Goal: Task Accomplishment & Management: Manage account settings

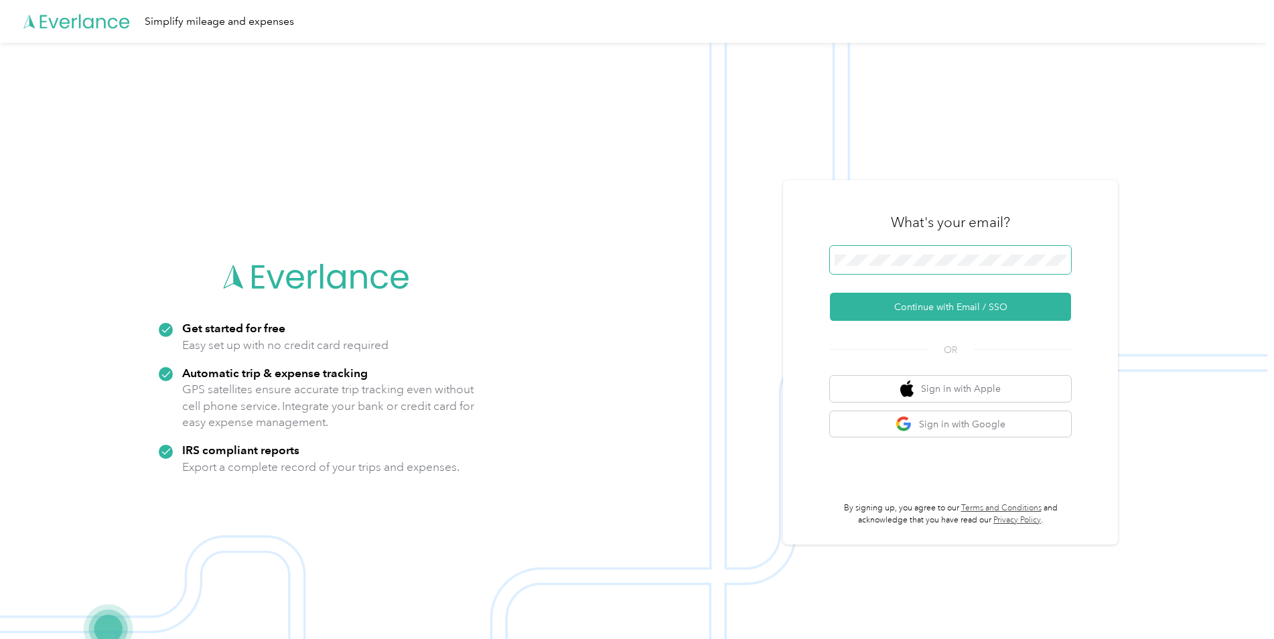
click at [887, 253] on span at bounding box center [950, 260] width 241 height 28
click at [864, 307] on button "Continue with Email / SSO" at bounding box center [950, 307] width 241 height 28
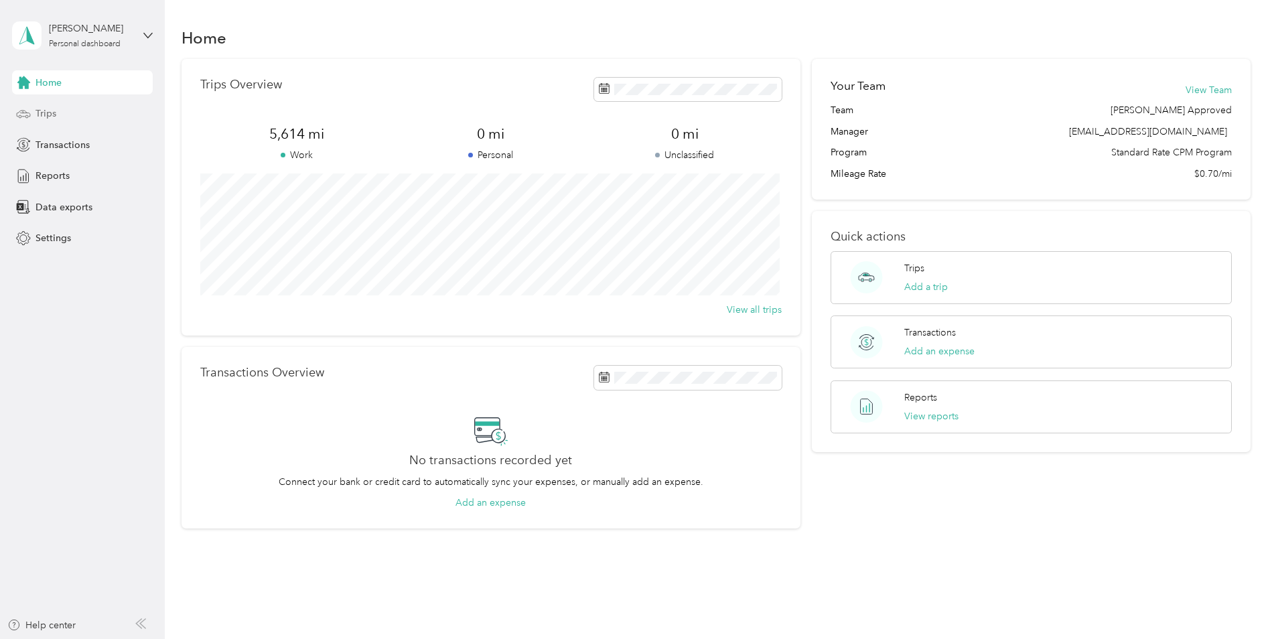
click at [50, 115] on span "Trips" at bounding box center [45, 113] width 21 height 14
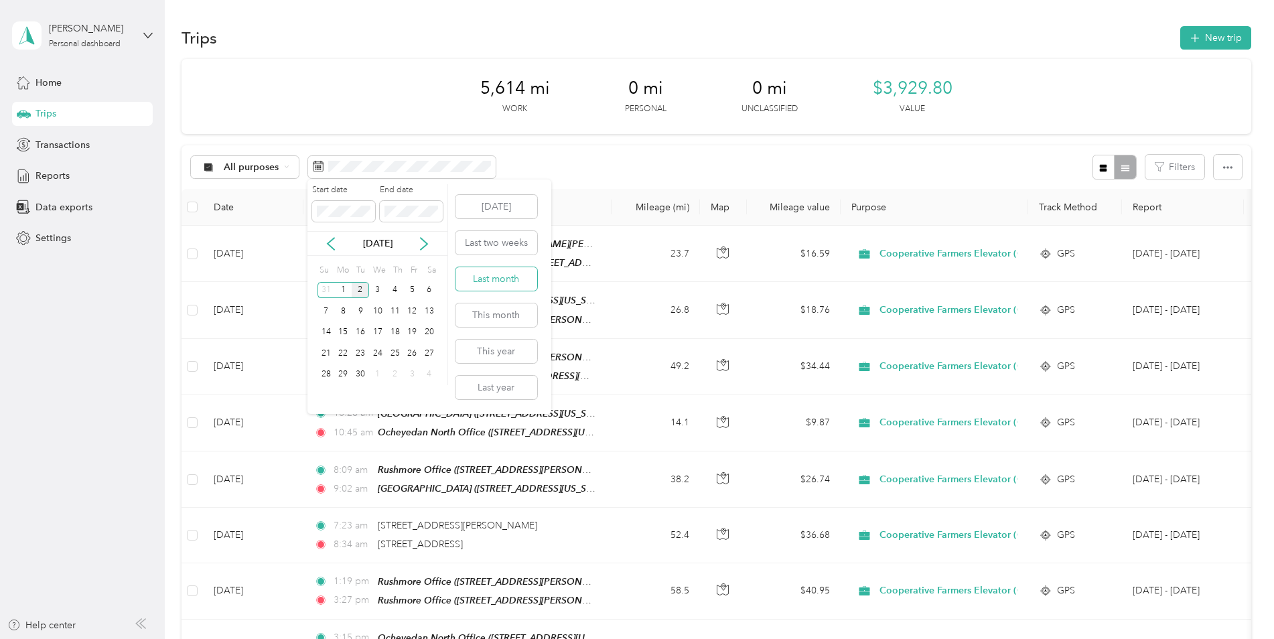
click at [498, 282] on button "Last month" at bounding box center [496, 278] width 82 height 23
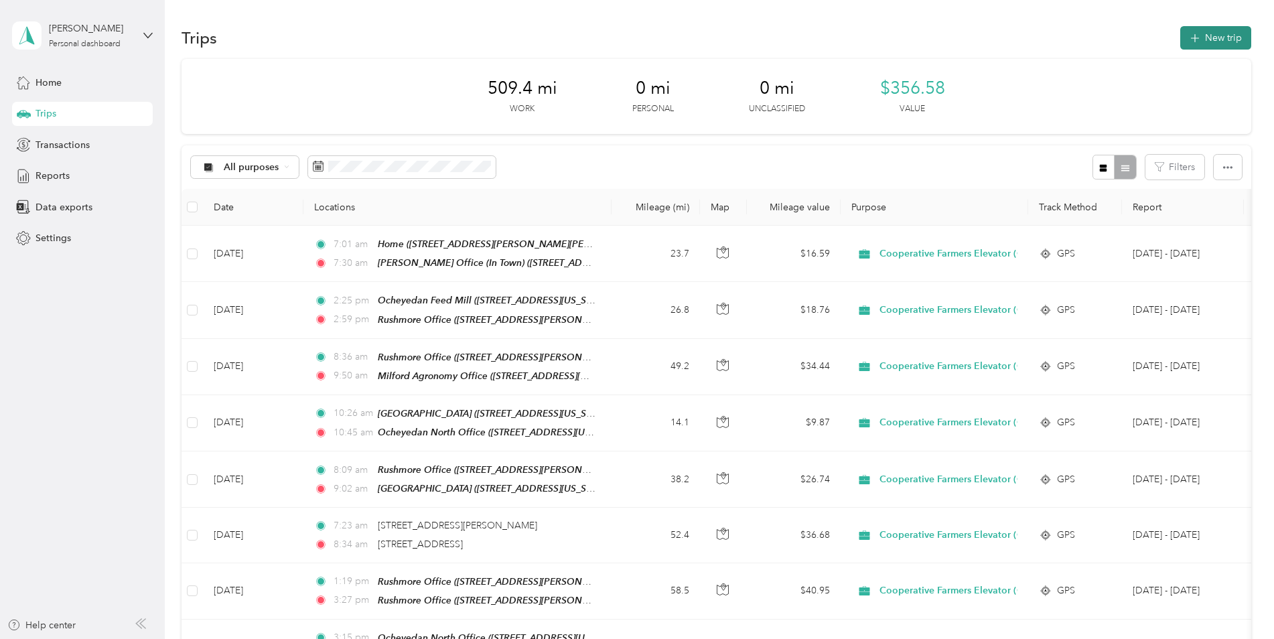
click at [1224, 33] on button "New trip" at bounding box center [1215, 37] width 71 height 23
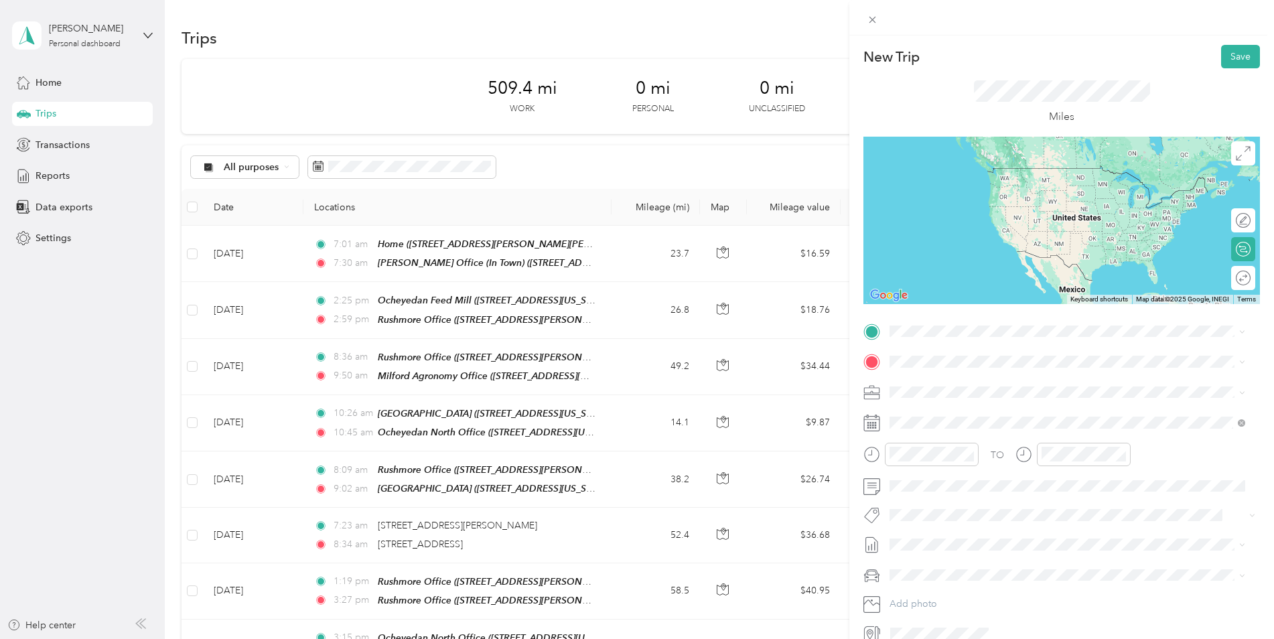
click at [981, 393] on div "TEAM [PERSON_NAME] Office (In Town) [STREET_ADDRESS][PERSON_NAME][US_STATE]" at bounding box center [1019, 392] width 208 height 33
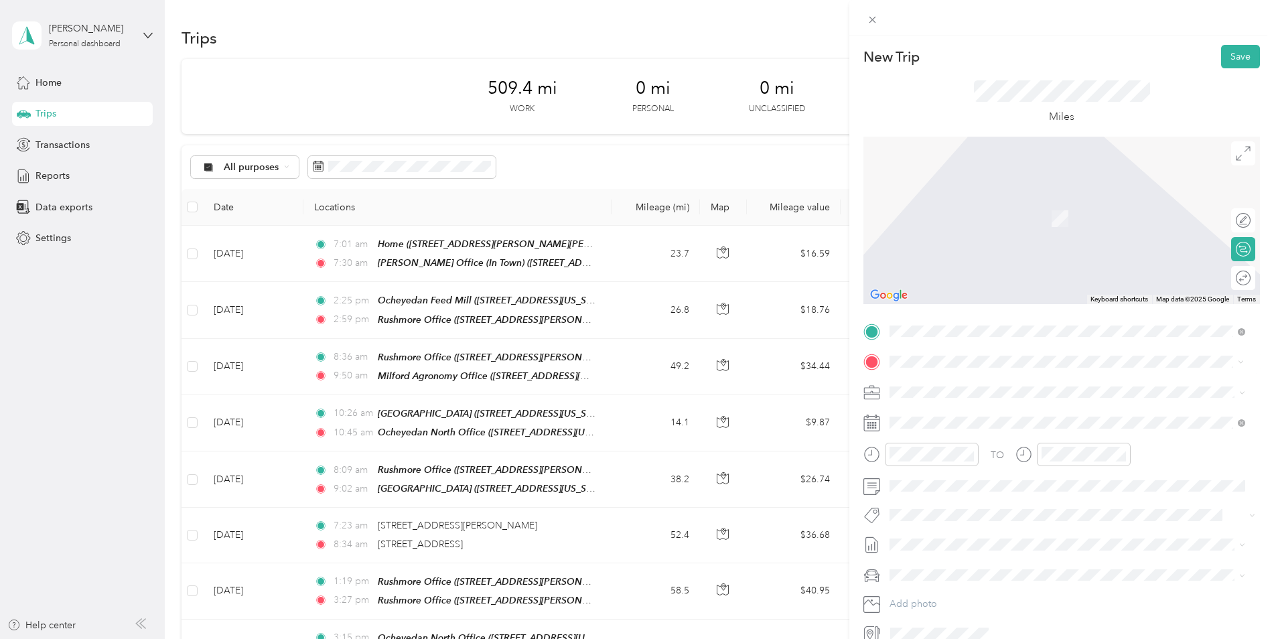
click at [973, 476] on span "[STREET_ADDRESS][PERSON_NAME][PERSON_NAME][US_STATE]" at bounding box center [1056, 475] width 283 height 11
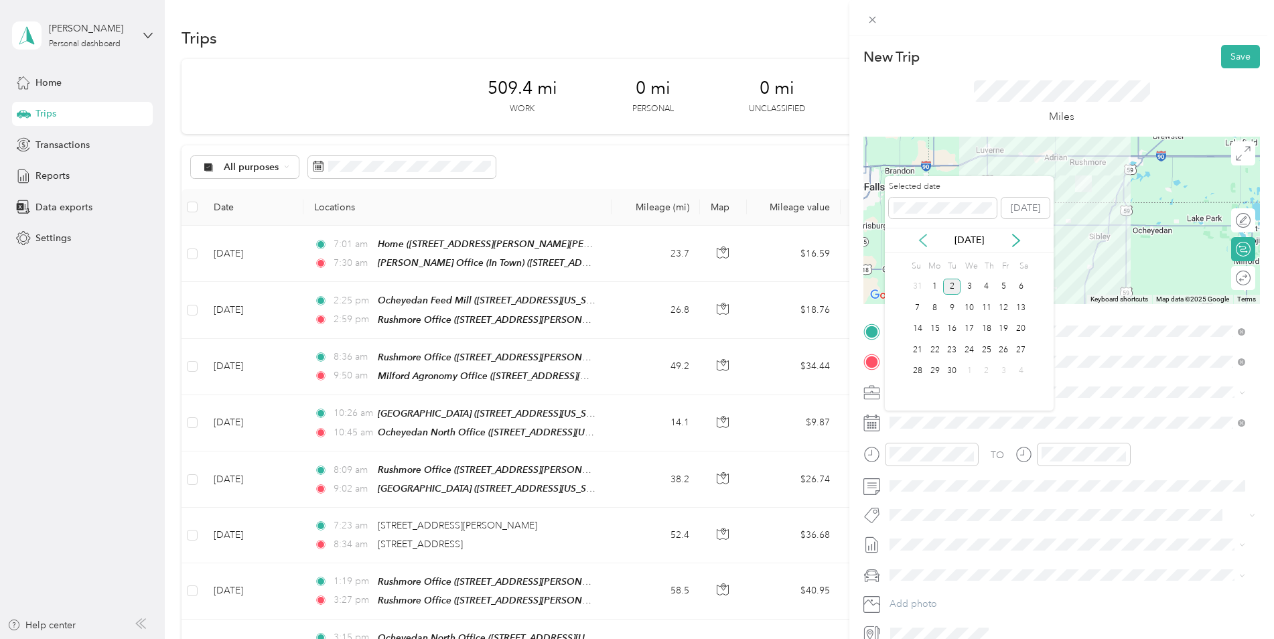
click at [922, 237] on icon at bounding box center [923, 240] width 7 height 12
click at [972, 350] on div "20" at bounding box center [968, 350] width 17 height 17
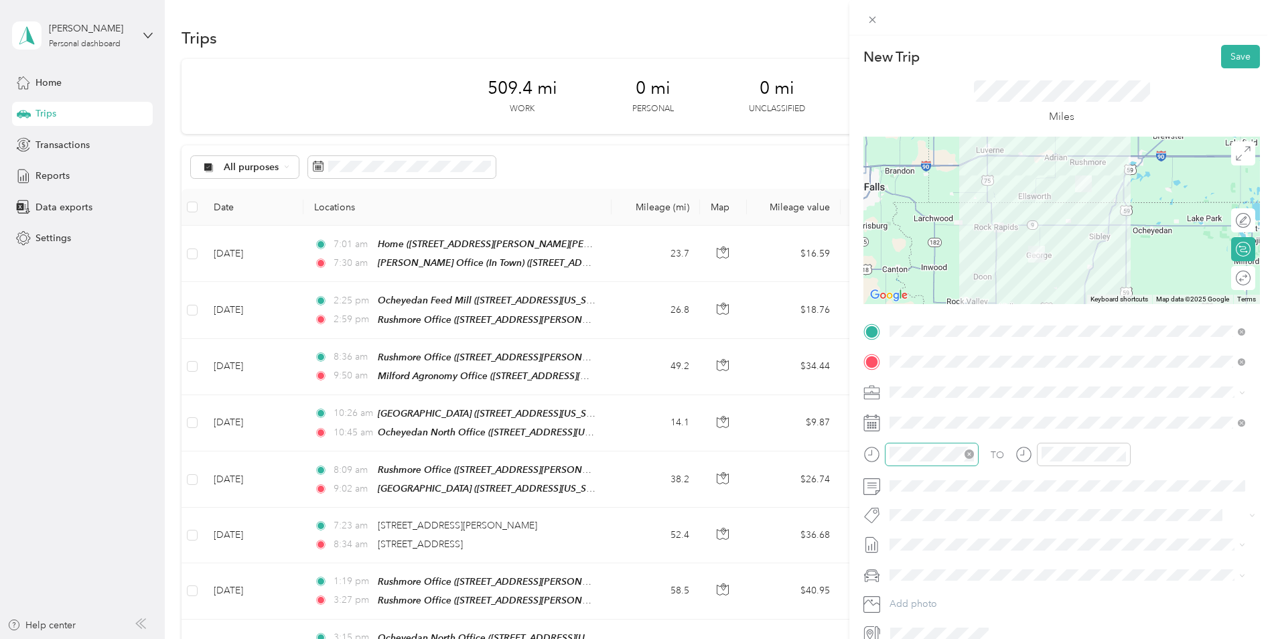
click at [967, 454] on icon "close-circle" at bounding box center [969, 453] width 9 height 9
click at [1123, 457] on icon "close-circle" at bounding box center [1121, 453] width 9 height 9
click at [1236, 50] on button "Save" at bounding box center [1240, 56] width 39 height 23
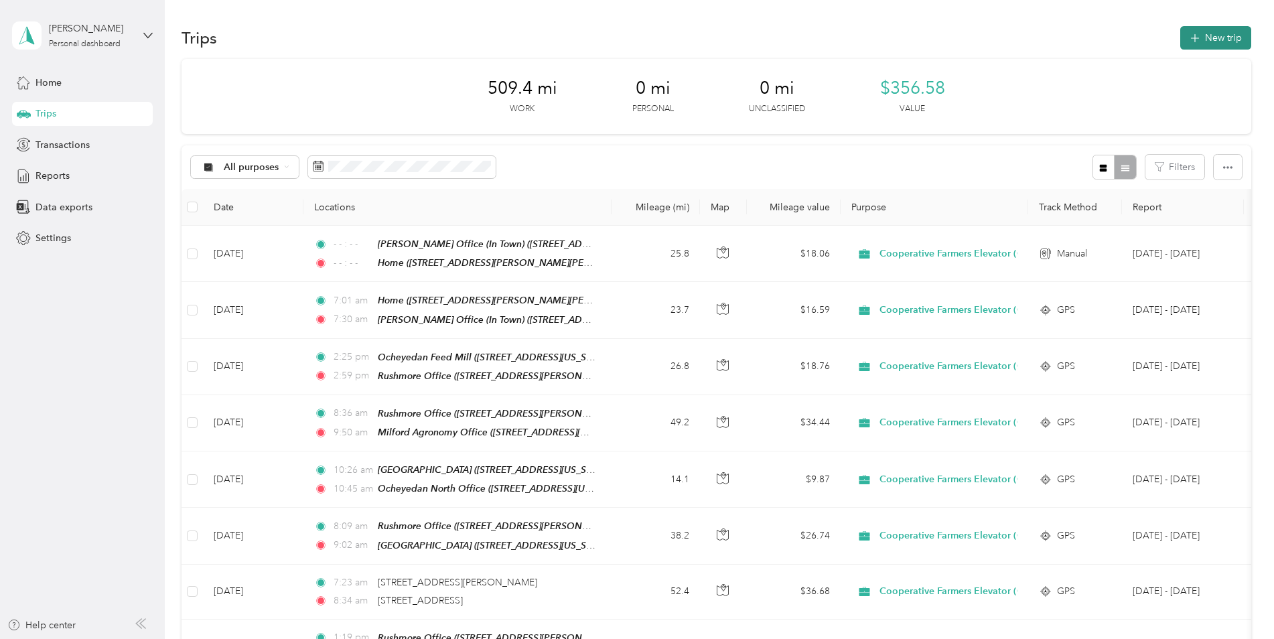
click at [1216, 33] on button "New trip" at bounding box center [1215, 37] width 71 height 23
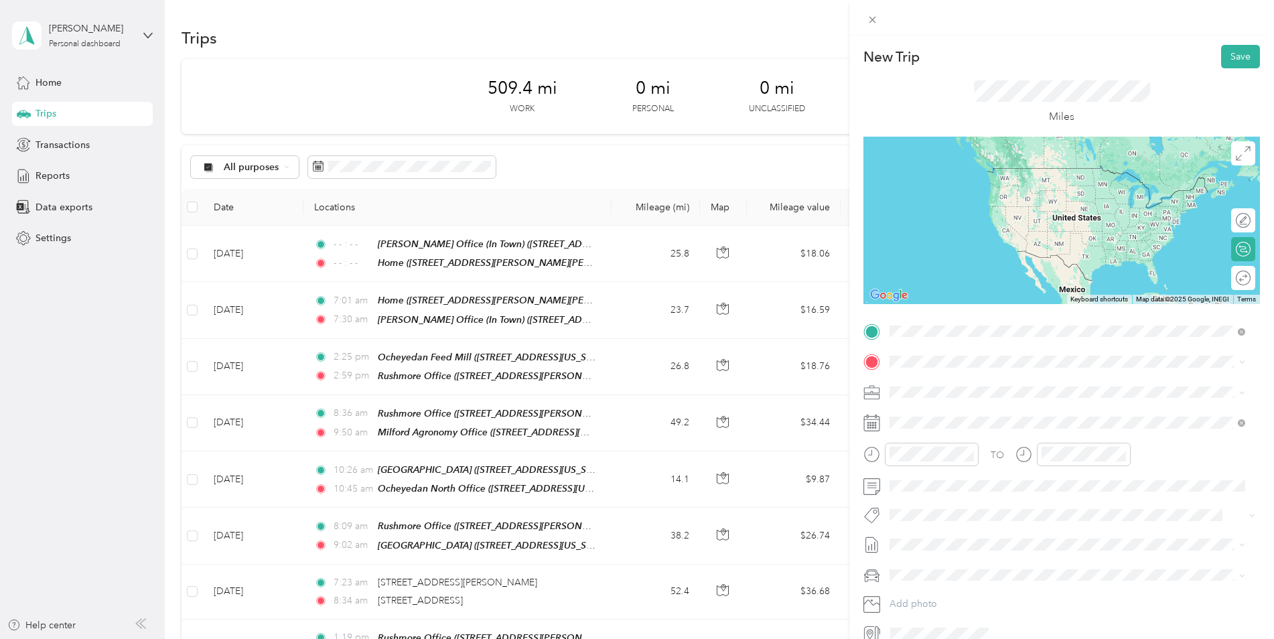
click at [971, 403] on span "[STREET_ADDRESS][US_STATE]" at bounding box center [982, 404] width 134 height 11
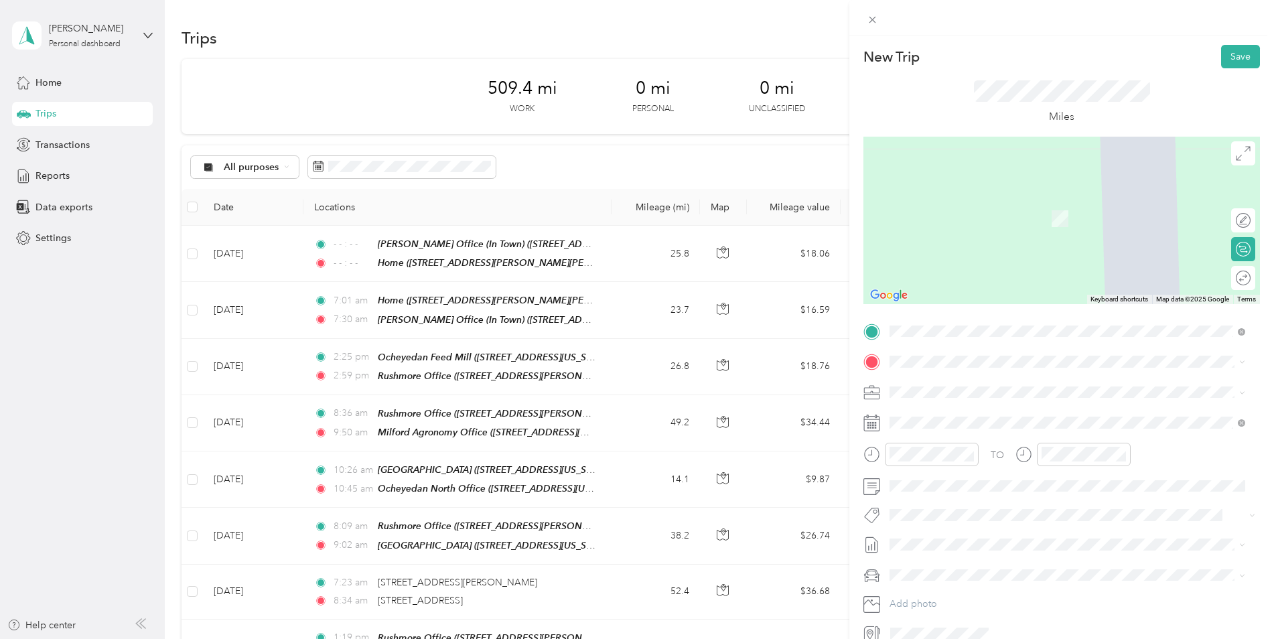
click at [975, 517] on div "TEAM Ocheyedan Feed Mill [STREET_ADDRESS][US_STATE]" at bounding box center [985, 517] width 140 height 33
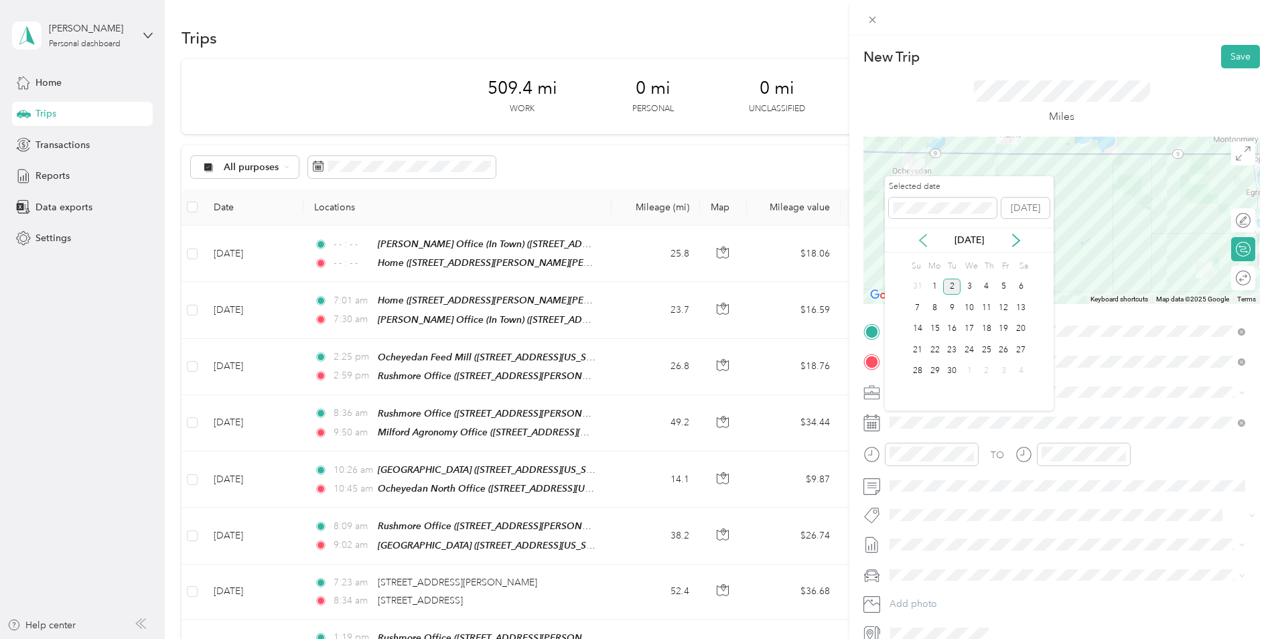
click at [920, 241] on icon at bounding box center [923, 240] width 7 height 12
click at [951, 344] on div "19" at bounding box center [951, 350] width 17 height 17
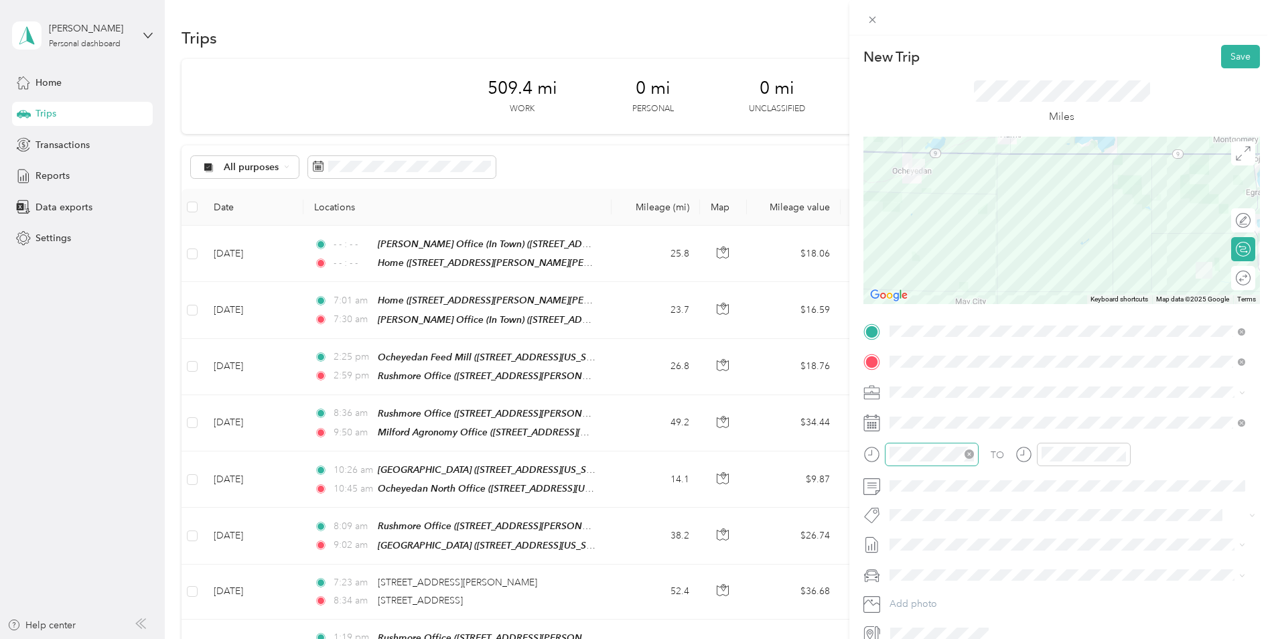
click at [972, 453] on icon "close-circle" at bounding box center [969, 453] width 9 height 9
click at [1120, 455] on icon "close-circle" at bounding box center [1121, 453] width 9 height 9
click at [1228, 50] on button "Save" at bounding box center [1240, 56] width 39 height 23
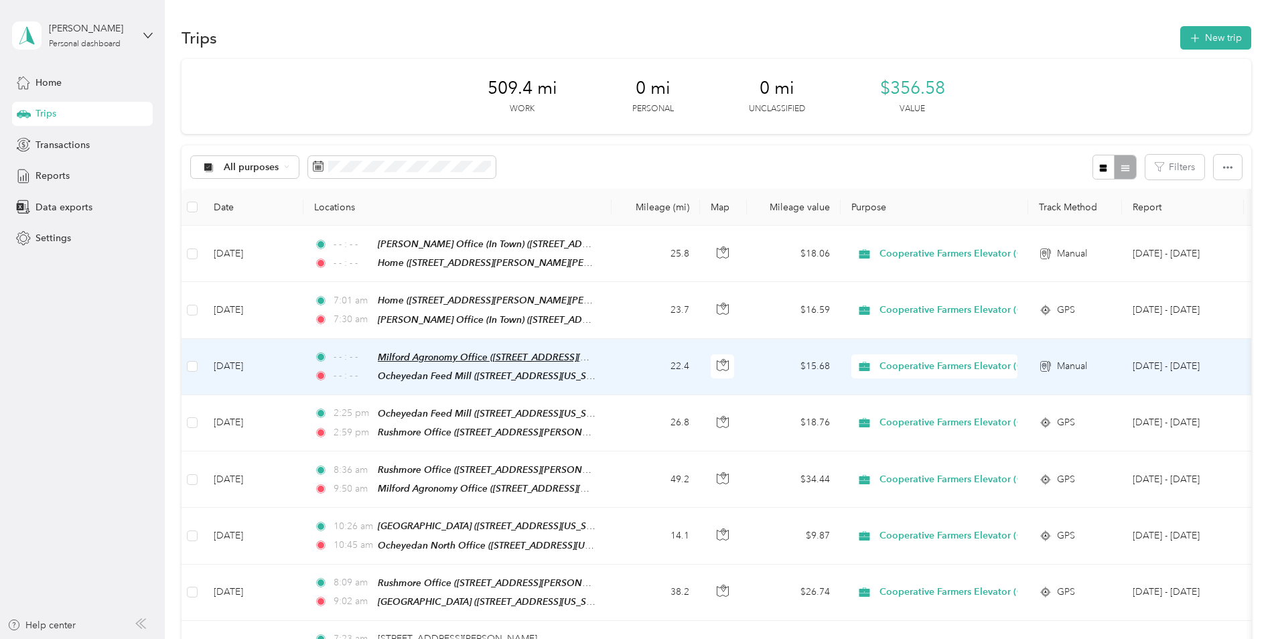
click at [407, 359] on span "Milford Agronomy Office ([STREET_ADDRESS][US_STATE])" at bounding box center [502, 357] width 249 height 11
click at [343, 371] on span "- - : - -" at bounding box center [353, 375] width 38 height 15
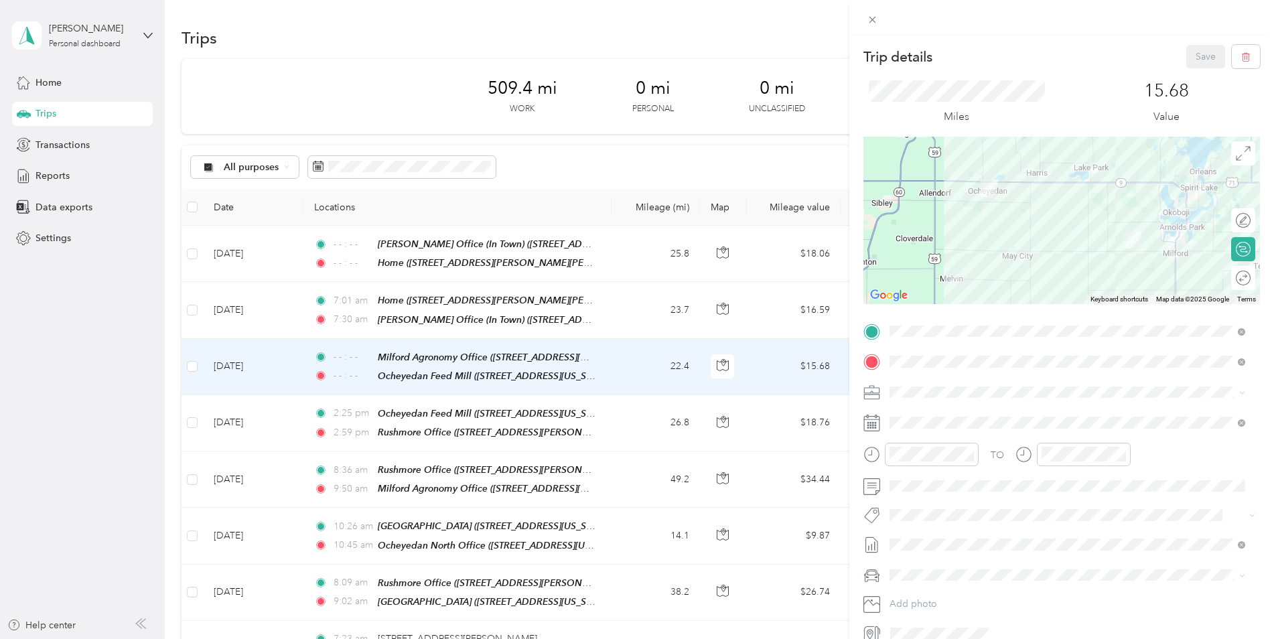
click at [1025, 240] on div at bounding box center [1061, 220] width 397 height 167
click at [1196, 59] on button "Save" at bounding box center [1205, 56] width 39 height 23
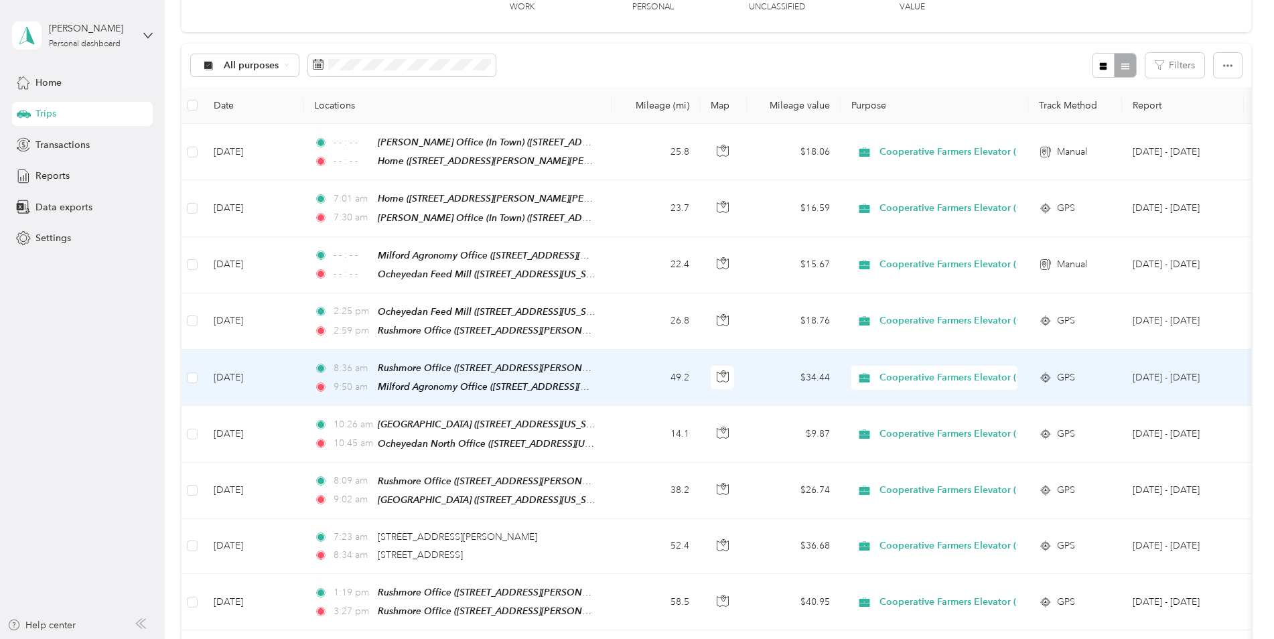
scroll to position [134, 0]
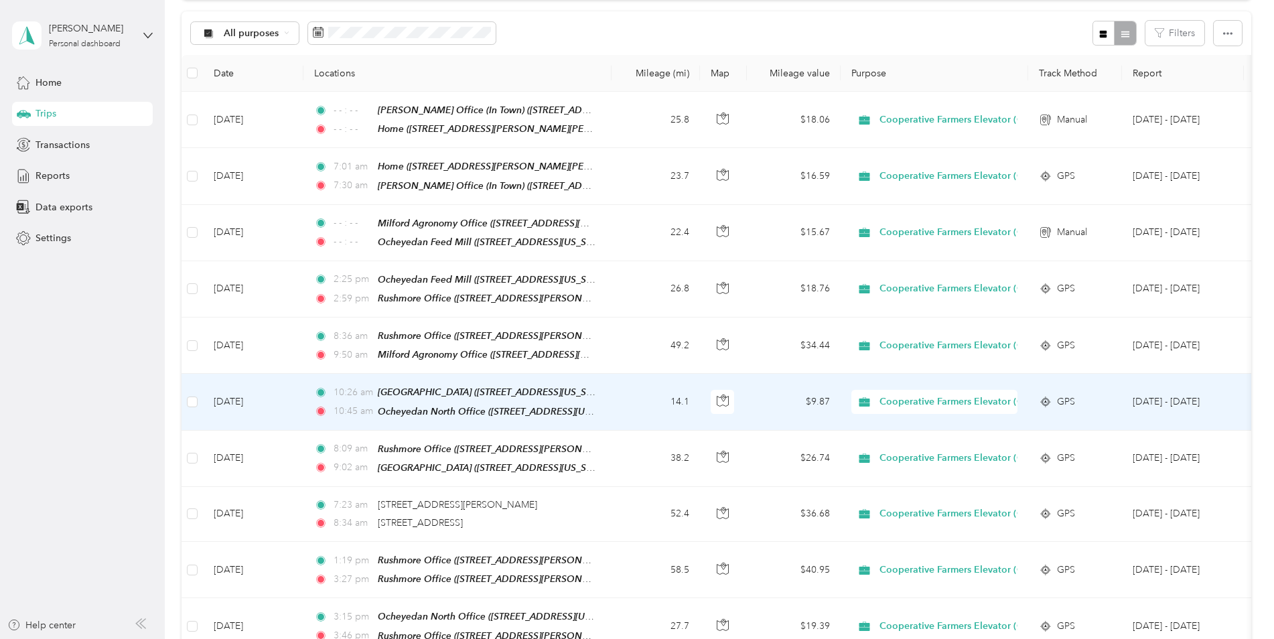
click at [281, 390] on td "[DATE]" at bounding box center [253, 402] width 100 height 56
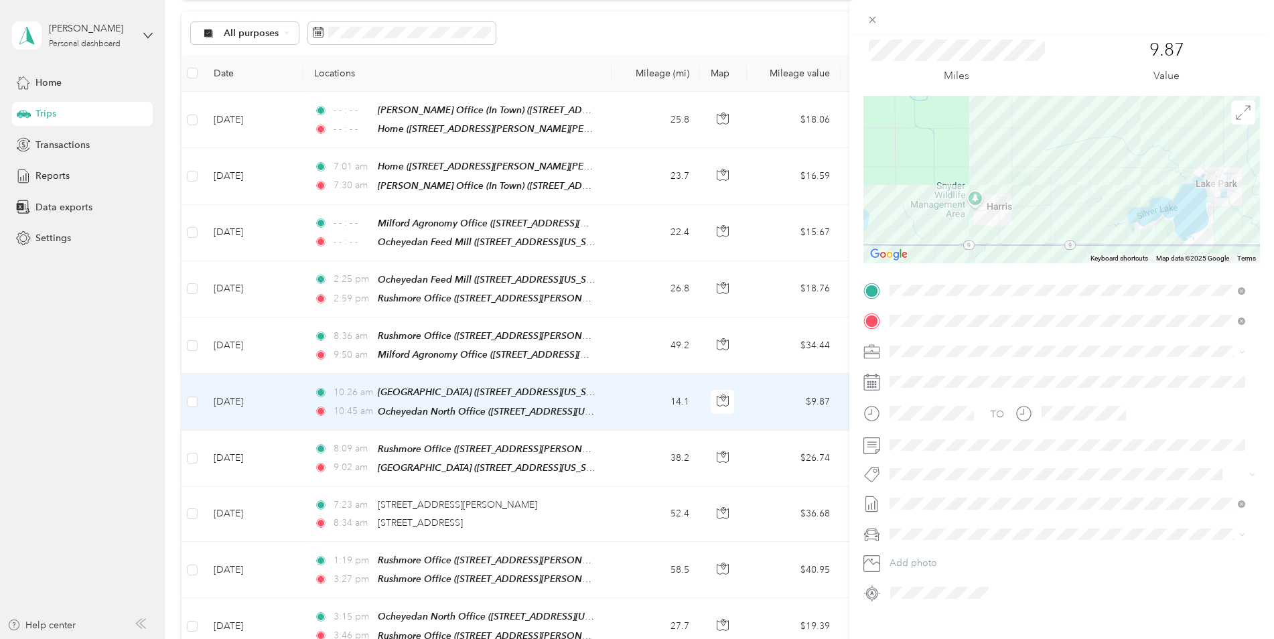
scroll to position [64, 0]
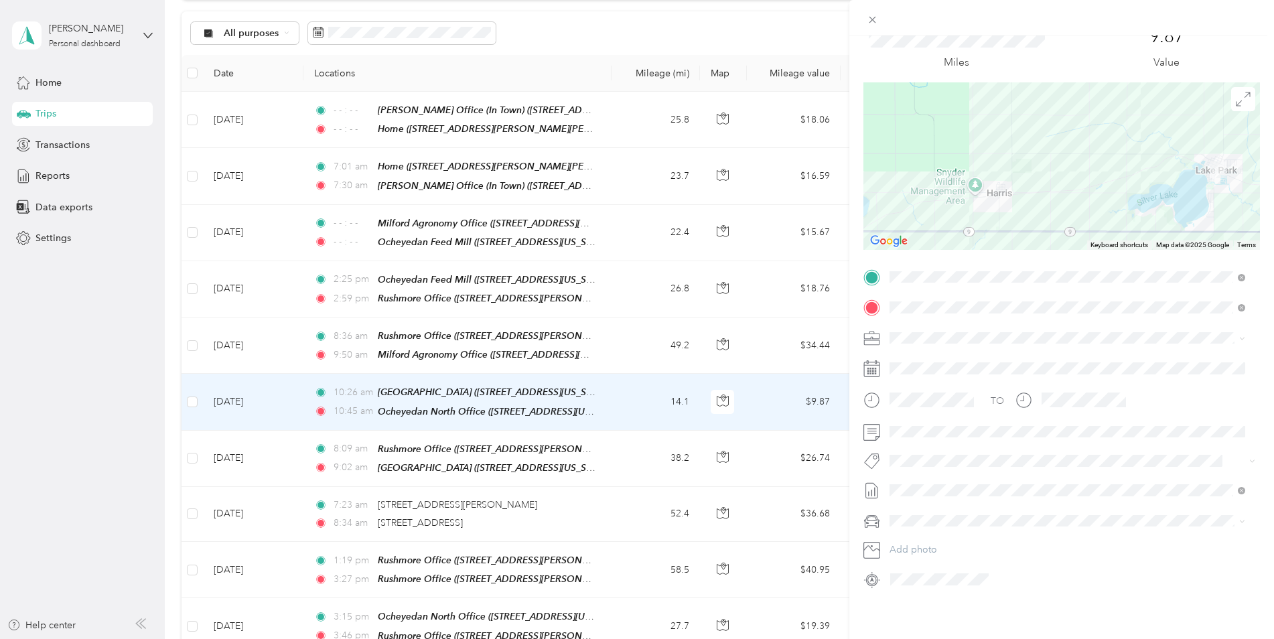
click at [82, 364] on div "Trip details Save This trip cannot be edited because it is either under review,…" at bounding box center [637, 319] width 1274 height 639
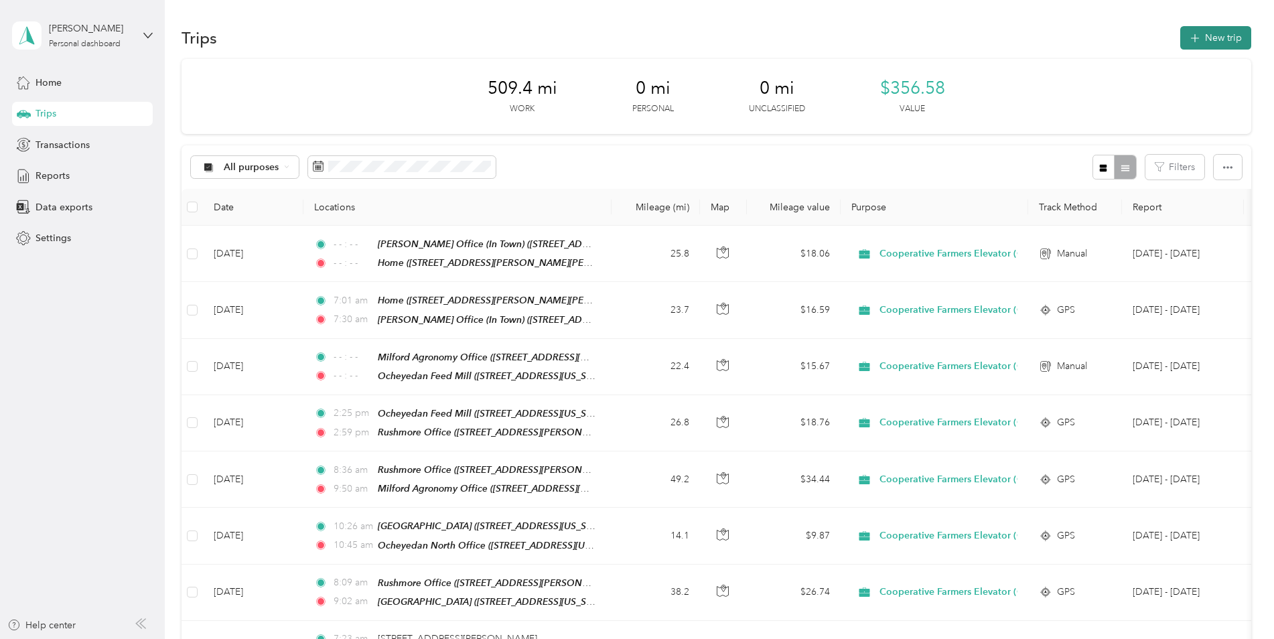
click at [1205, 32] on button "New trip" at bounding box center [1215, 37] width 71 height 23
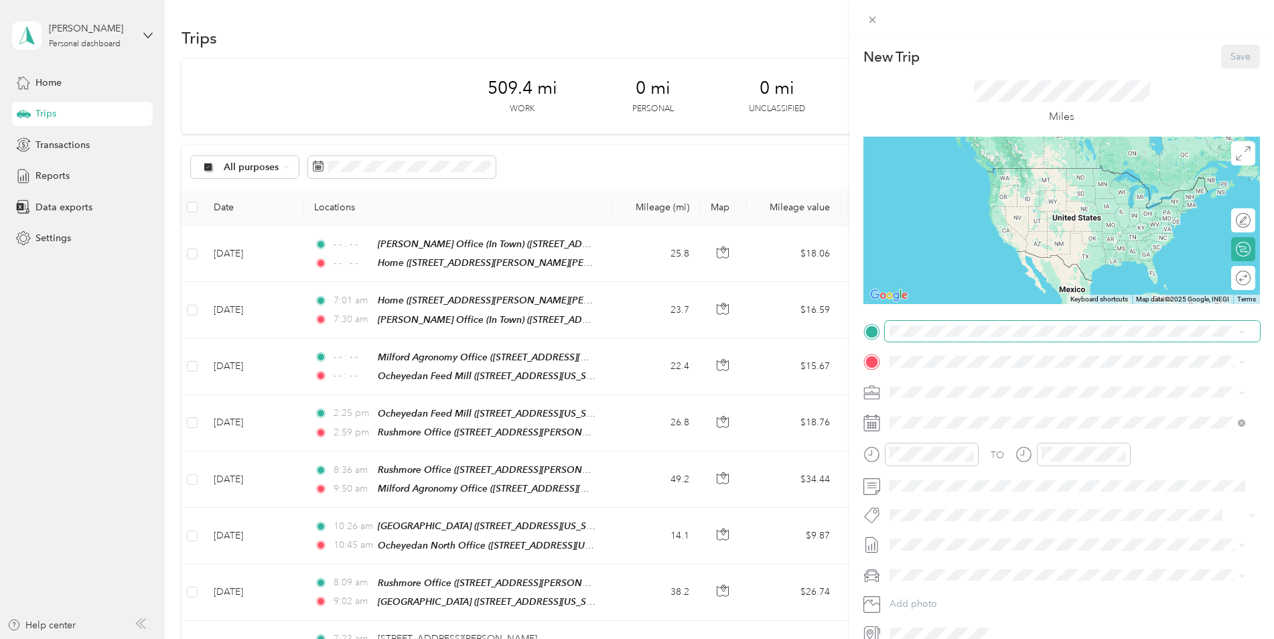
click at [897, 323] on span at bounding box center [1072, 331] width 375 height 21
click at [955, 484] on div "TEAM Ocheyedan Feed Mill [STREET_ADDRESS][US_STATE]" at bounding box center [985, 488] width 140 height 33
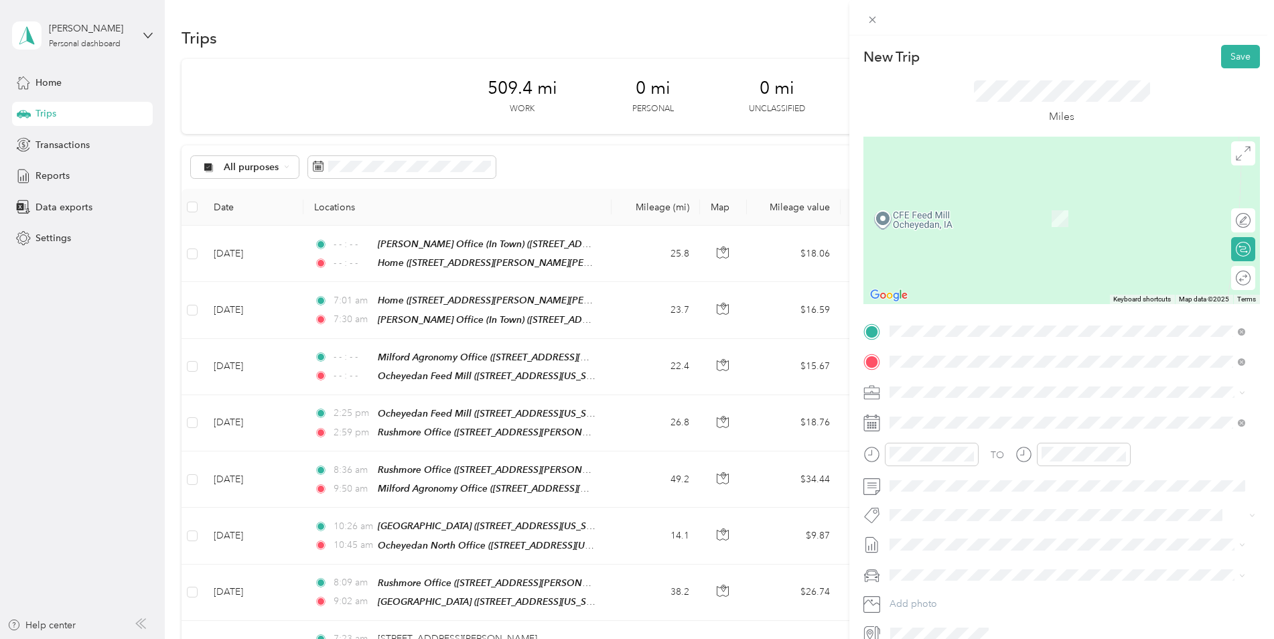
click at [965, 415] on strong "Rushmore Office" at bounding box center [998, 417] width 74 height 12
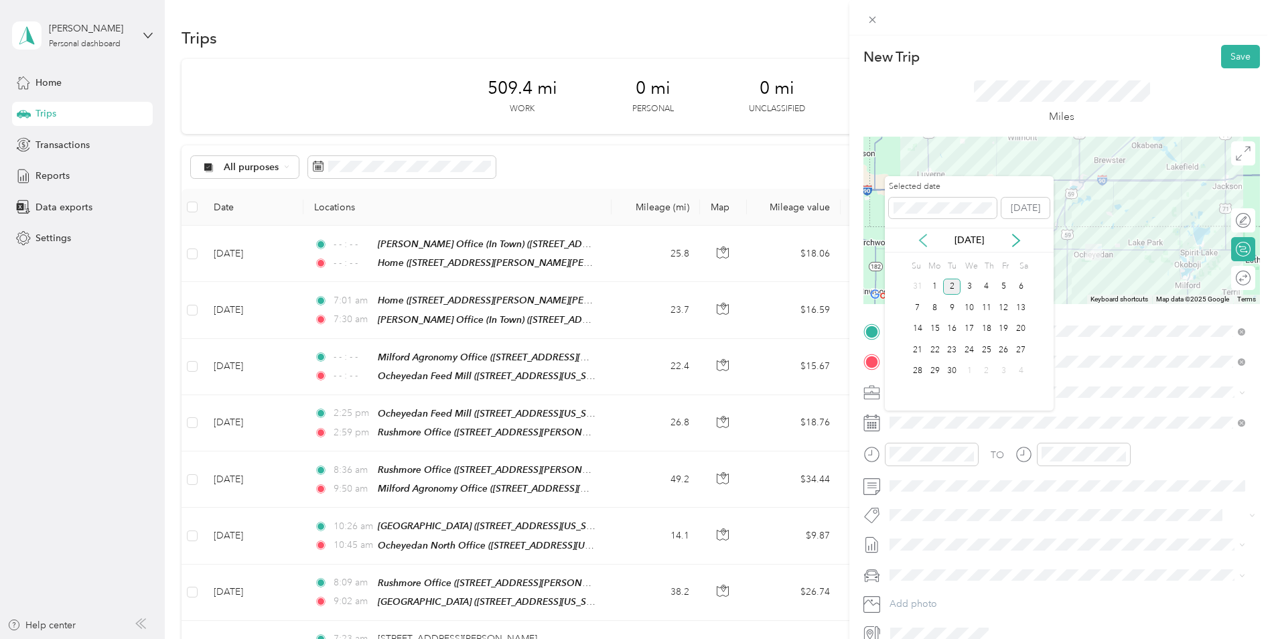
click at [924, 237] on icon at bounding box center [922, 240] width 13 height 13
click at [932, 352] on div "18" at bounding box center [934, 350] width 17 height 17
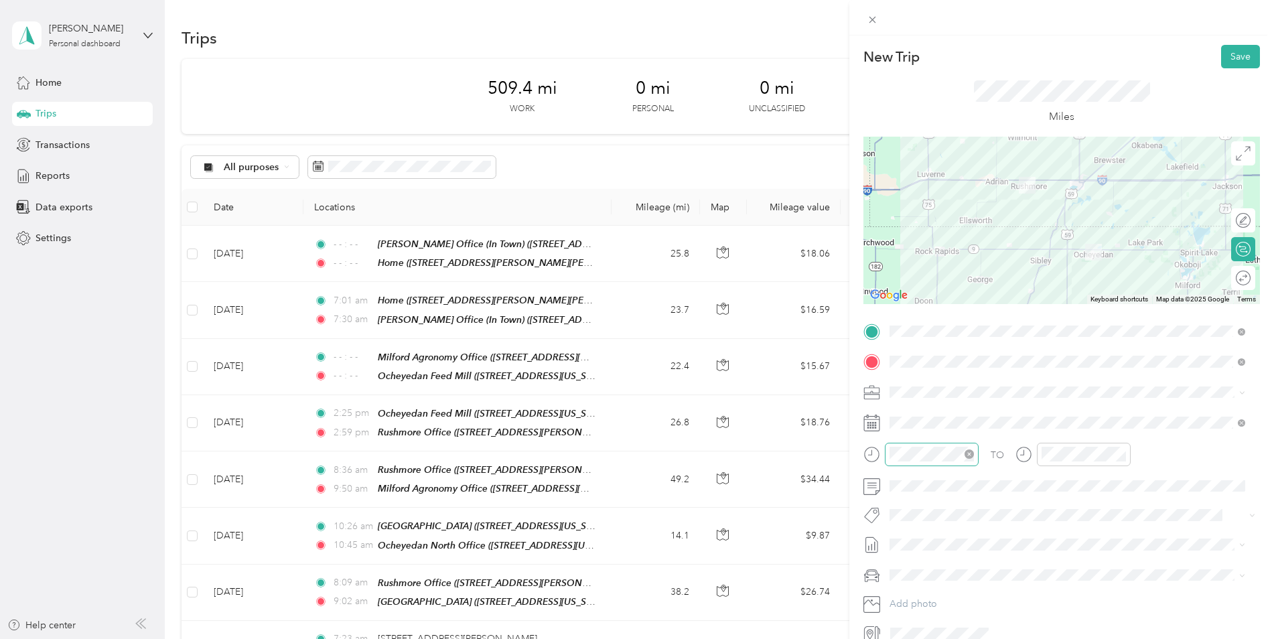
click at [973, 455] on icon "close-circle" at bounding box center [969, 453] width 9 height 9
click at [1121, 455] on icon "close-circle" at bounding box center [1121, 453] width 9 height 9
click at [1221, 58] on button "Save" at bounding box center [1240, 56] width 39 height 23
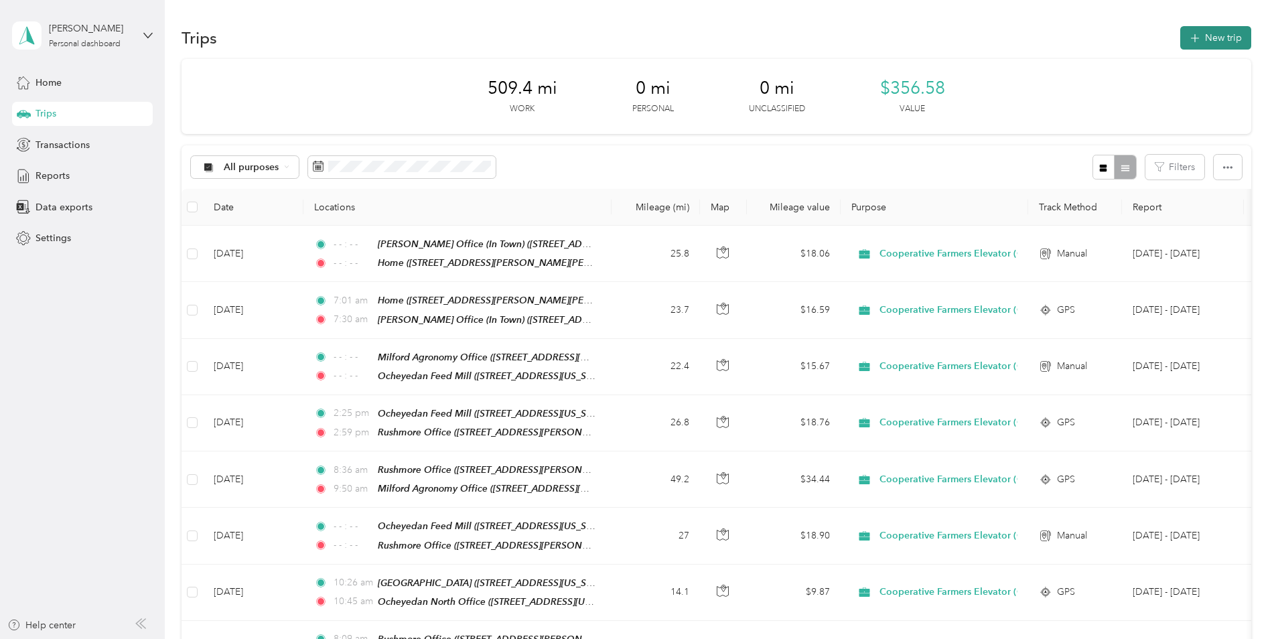
click at [1228, 33] on button "New trip" at bounding box center [1215, 37] width 71 height 23
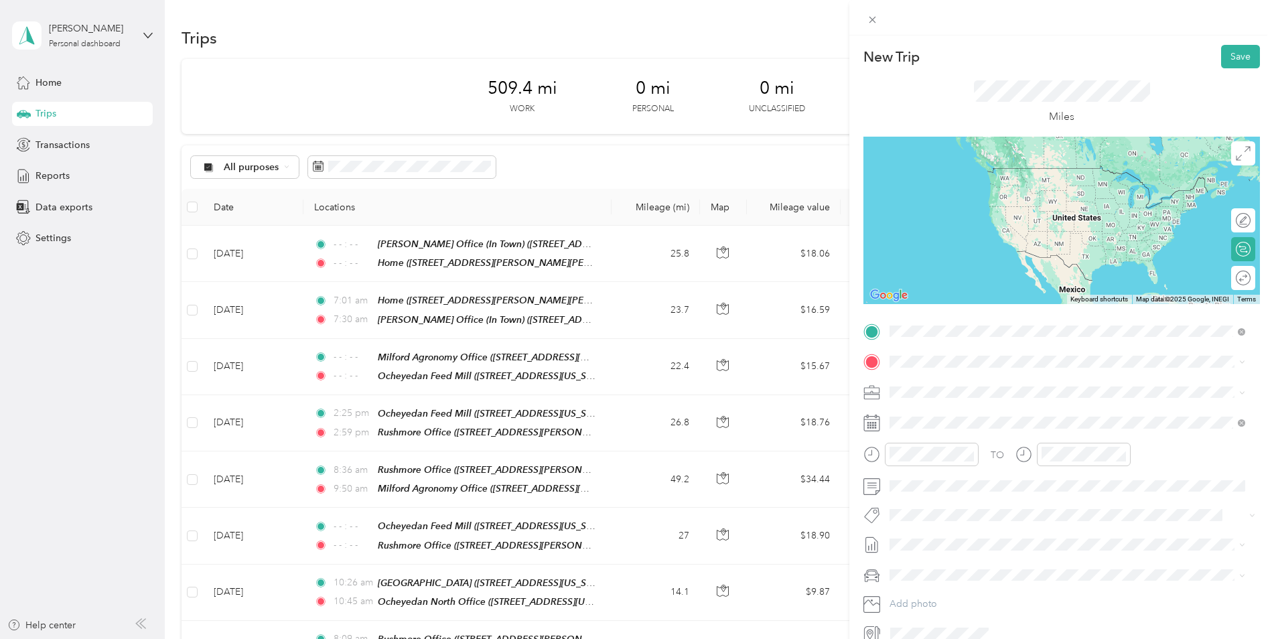
click at [942, 389] on div "[STREET_ADDRESS][US_STATE]" at bounding box center [1067, 380] width 346 height 18
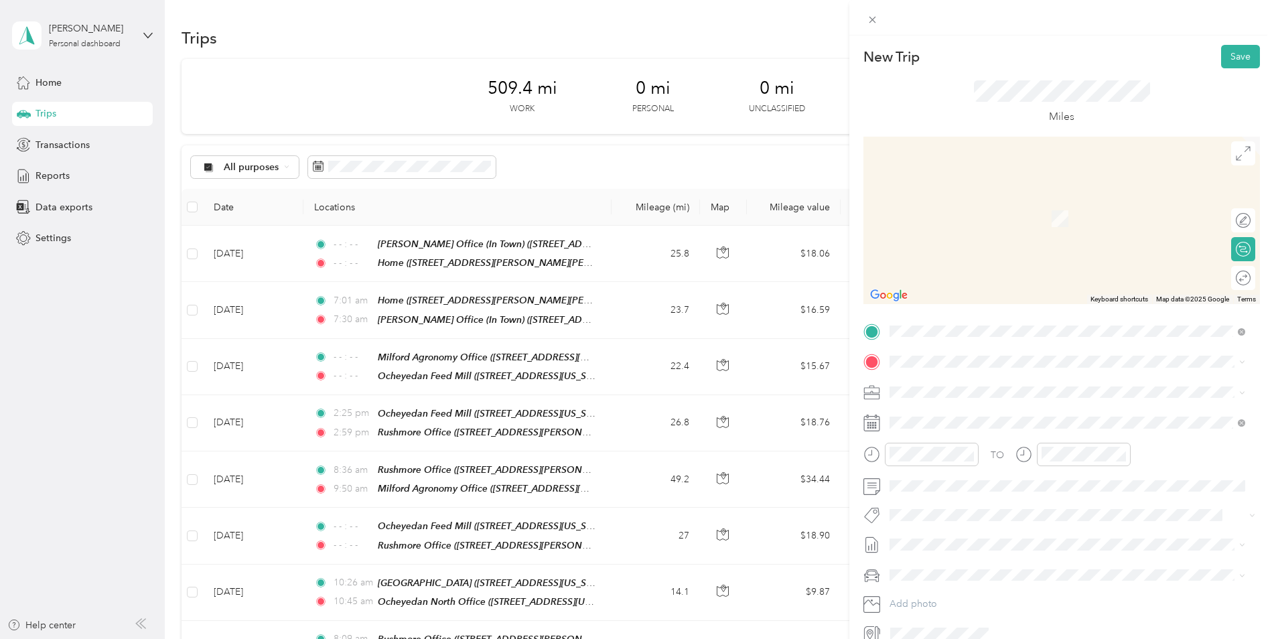
click at [967, 469] on div "Home [STREET_ADDRESS][PERSON_NAME][PERSON_NAME][US_STATE]" at bounding box center [1056, 467] width 283 height 28
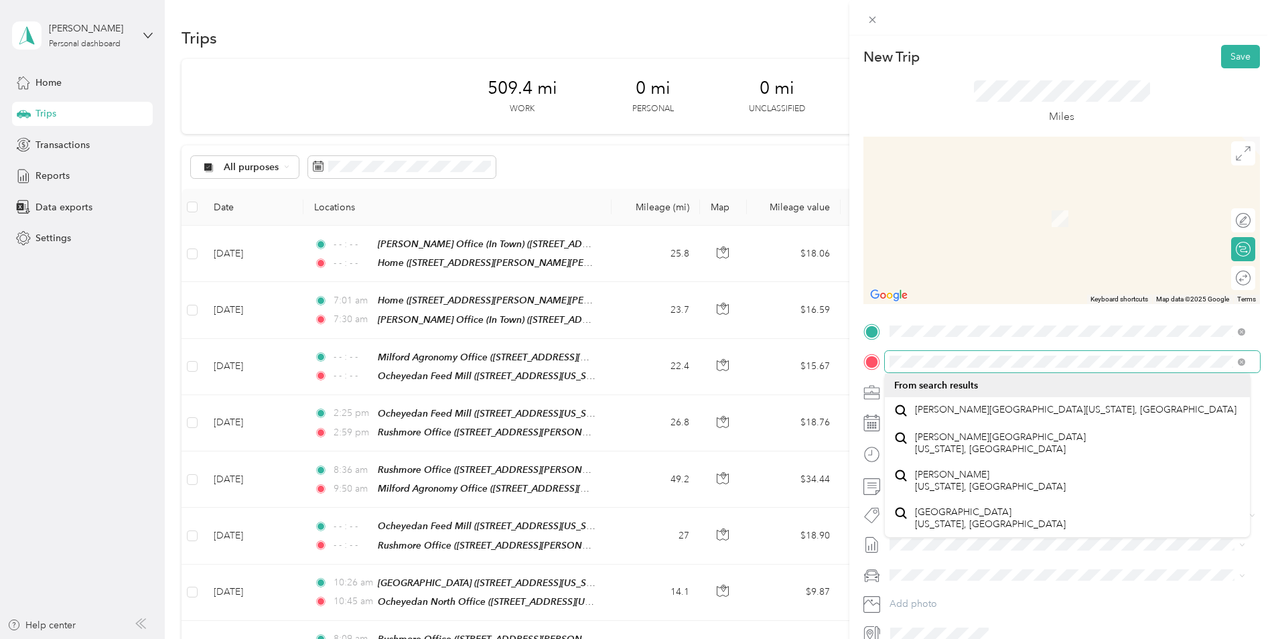
click at [625, 427] on div "New Trip Save This trip cannot be edited because it is either under review, app…" at bounding box center [637, 319] width 1274 height 639
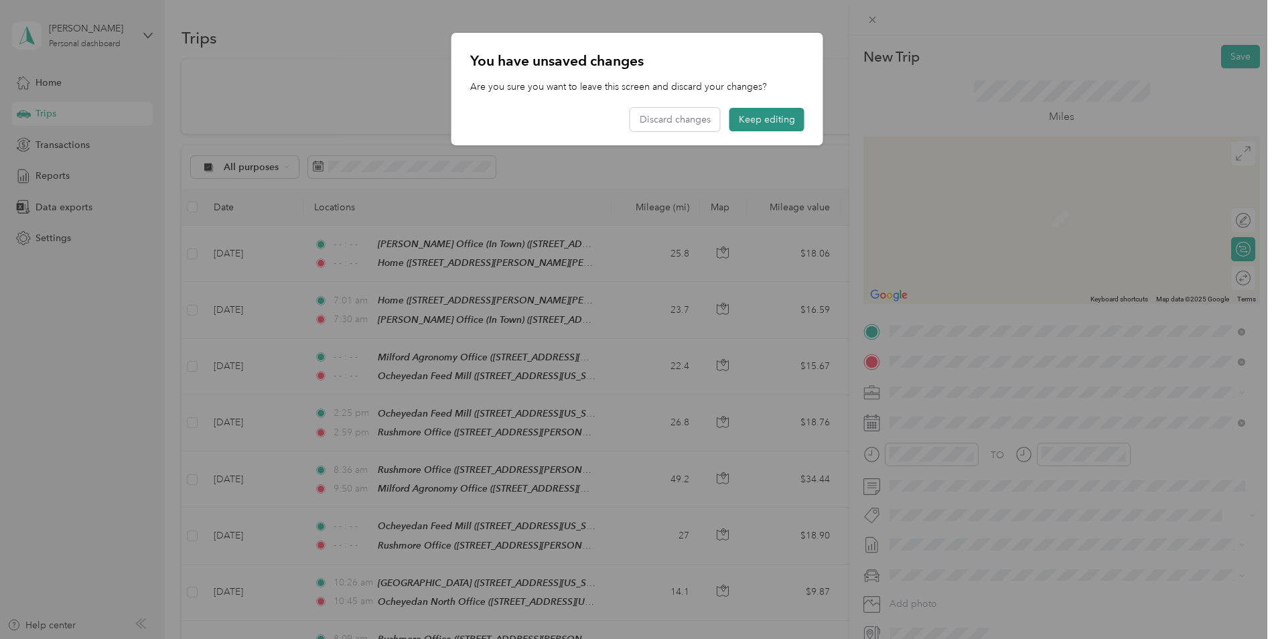
click at [752, 119] on button "Keep editing" at bounding box center [766, 119] width 75 height 23
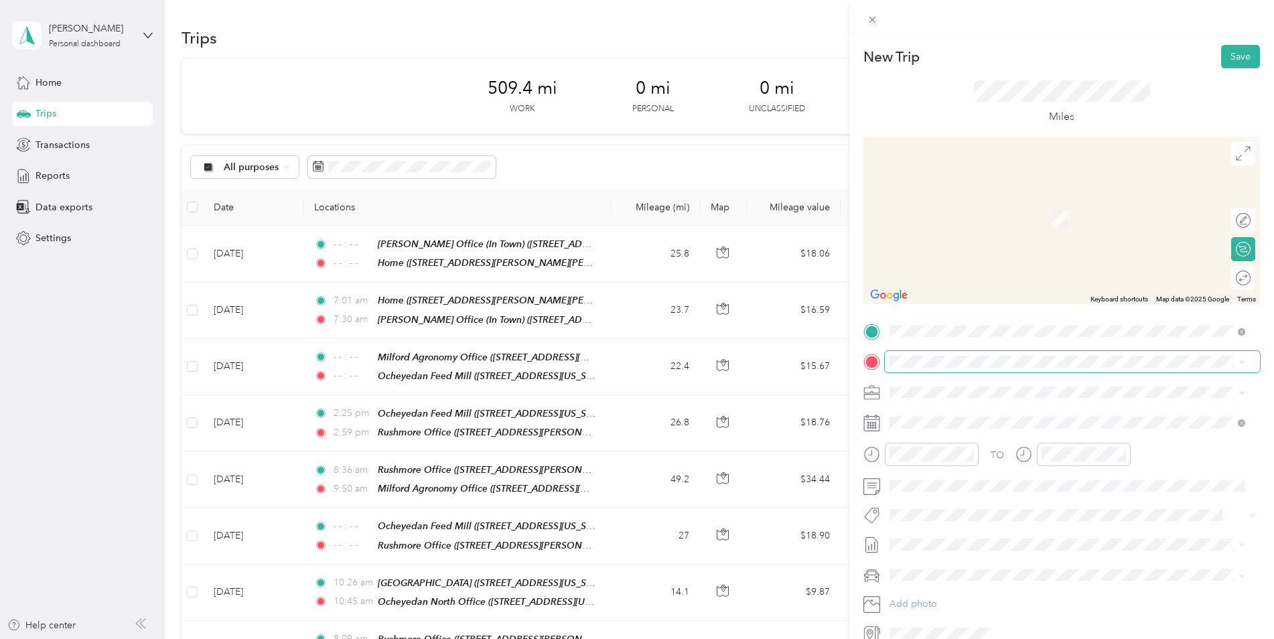
click at [964, 355] on span at bounding box center [1072, 361] width 375 height 21
click at [969, 433] on span "[STREET_ADDRESS][PERSON_NAME][US_STATE]" at bounding box center [1019, 434] width 208 height 11
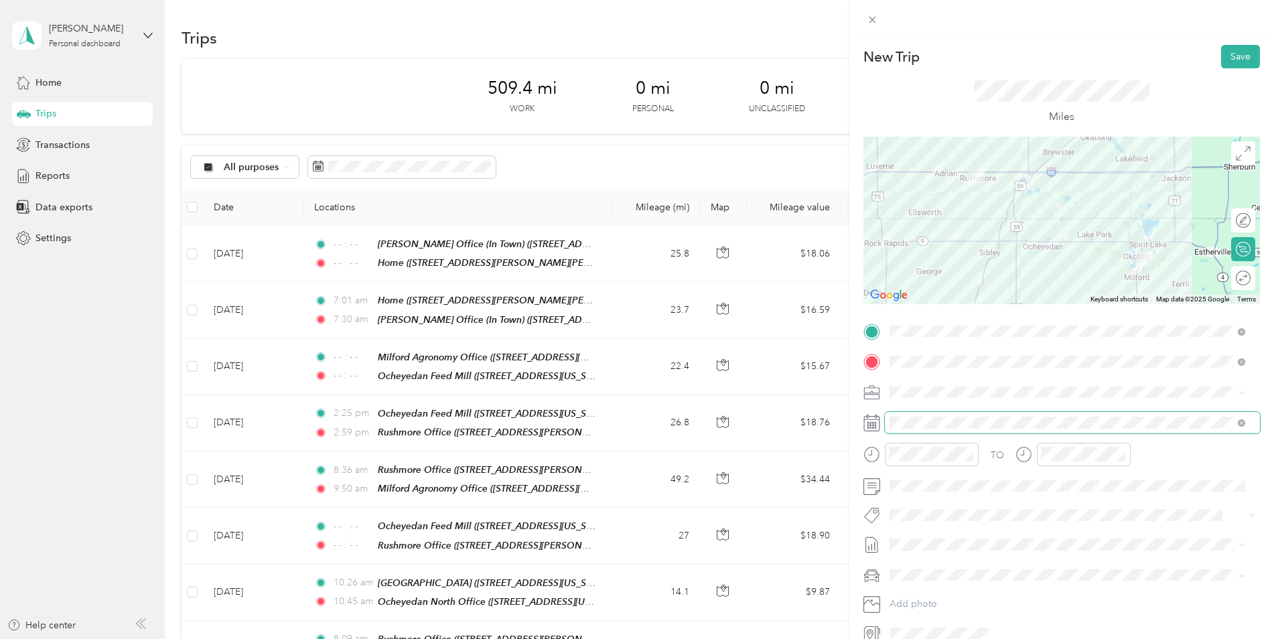
click at [924, 429] on span at bounding box center [1072, 422] width 375 height 21
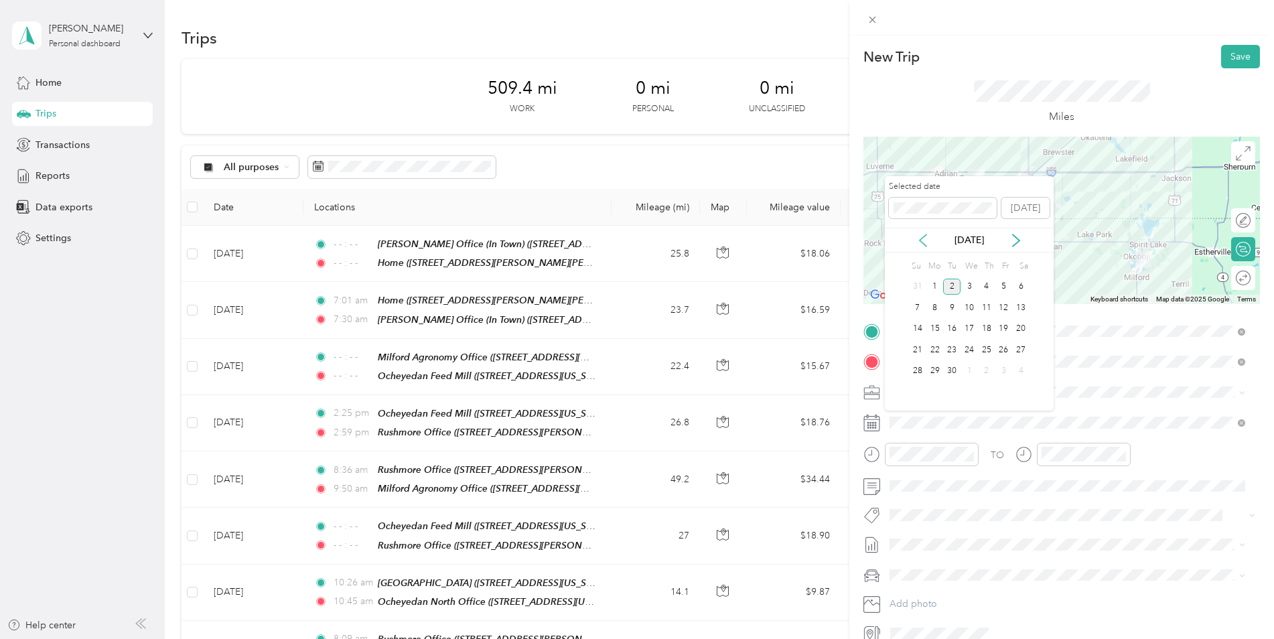
click at [922, 238] on icon at bounding box center [923, 240] width 7 height 12
click at [1003, 327] on div "15" at bounding box center [1003, 329] width 17 height 17
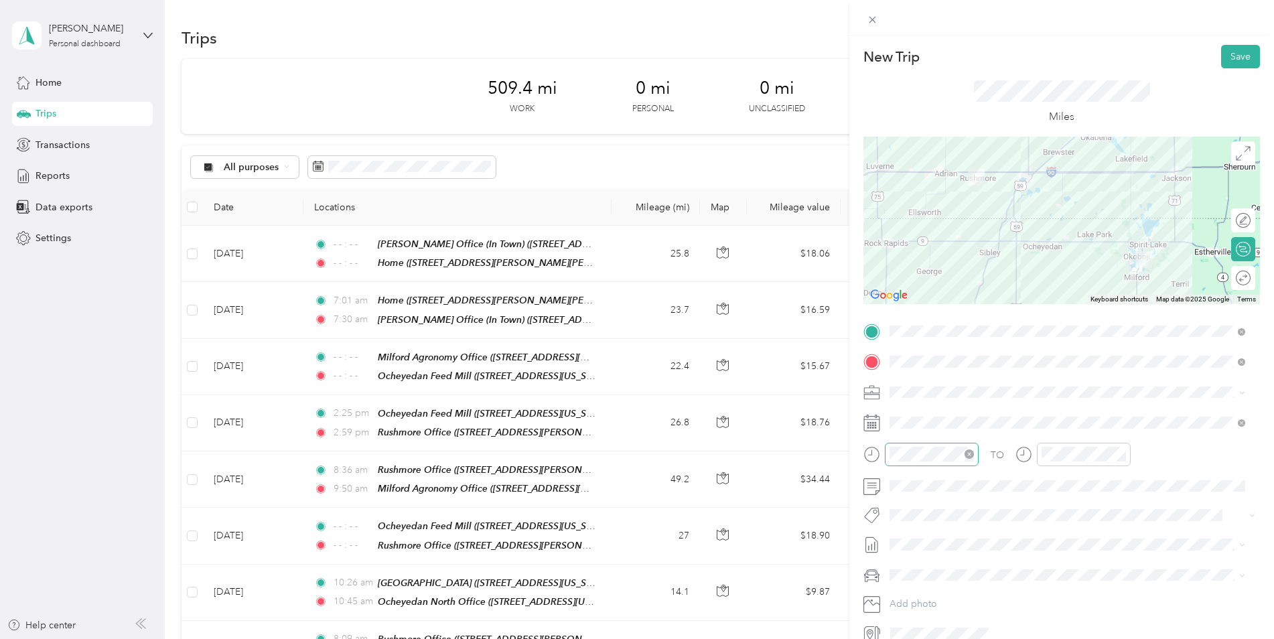
click at [970, 453] on icon "close-circle" at bounding box center [969, 453] width 9 height 9
click at [1120, 453] on icon "close-circle" at bounding box center [1121, 453] width 9 height 9
click at [1238, 61] on button "Save" at bounding box center [1240, 56] width 39 height 23
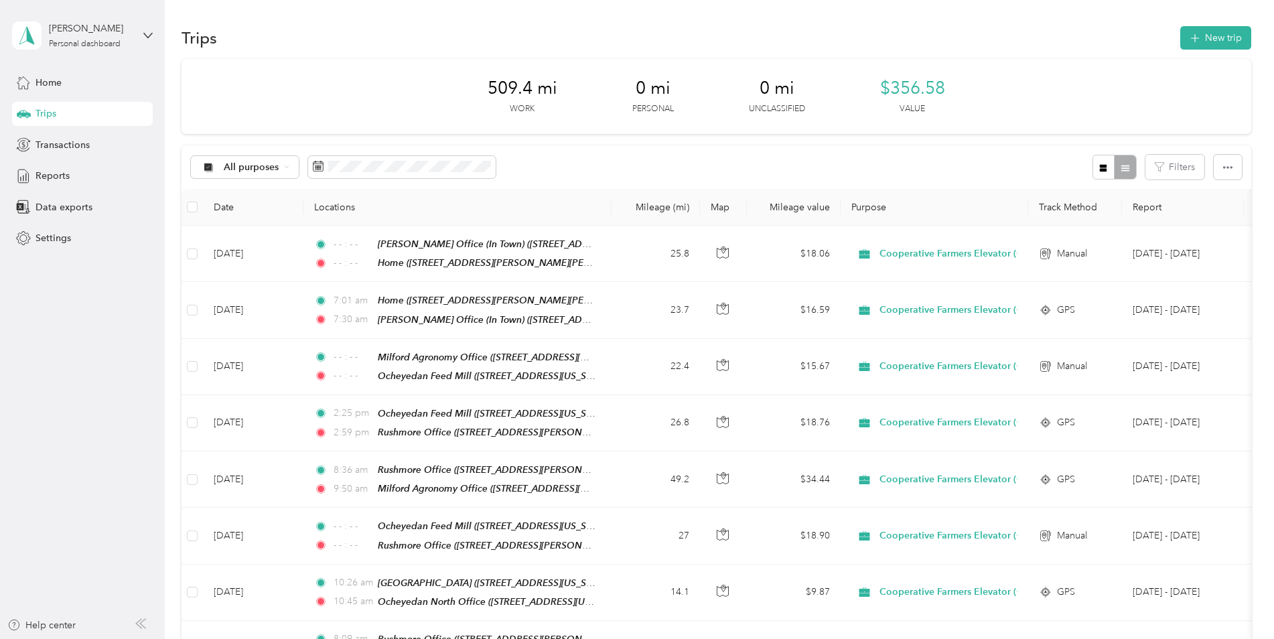
click at [86, 410] on aside "[PERSON_NAME] Personal dashboard Home Trips Transactions Reports Data exports S…" at bounding box center [82, 319] width 165 height 639
click at [1213, 33] on button "New trip" at bounding box center [1215, 37] width 71 height 23
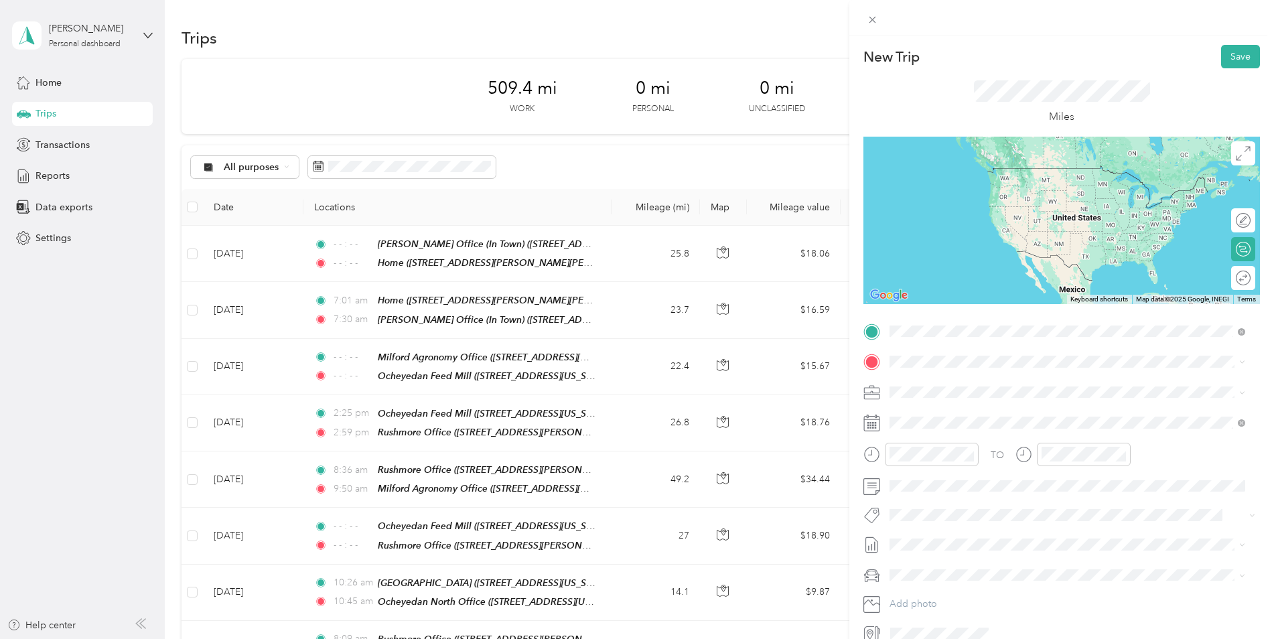
click at [1009, 390] on div "TEAM Rushmore Office" at bounding box center [1019, 386] width 208 height 17
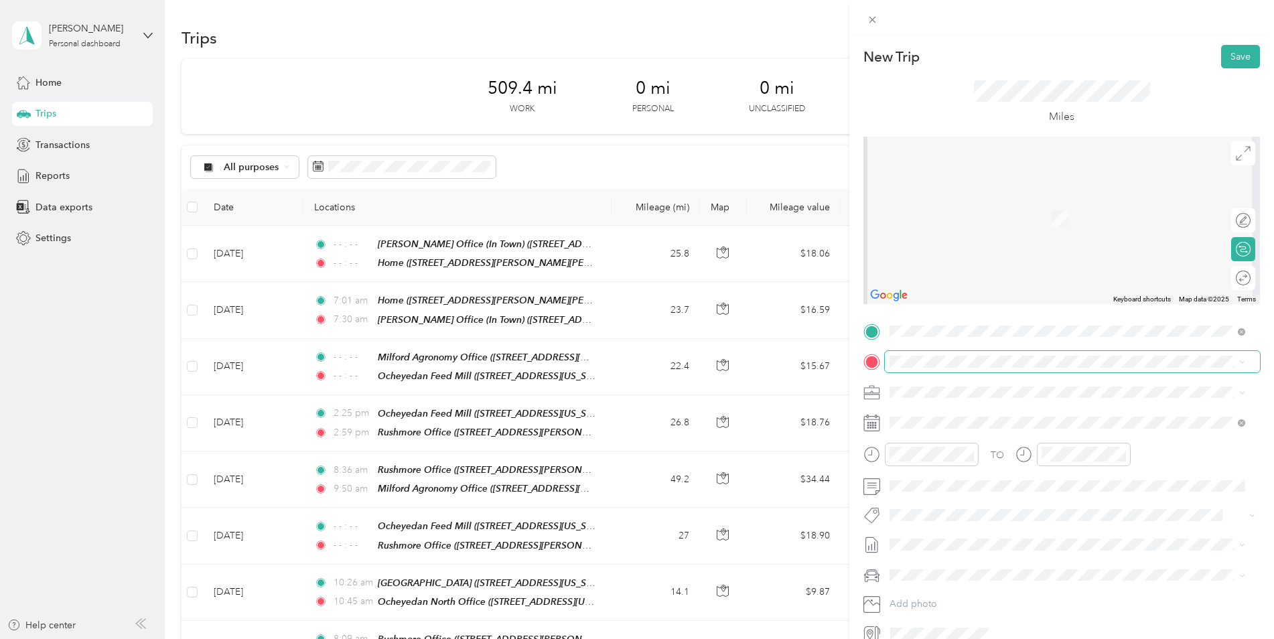
click at [912, 368] on span at bounding box center [1072, 361] width 375 height 21
click at [978, 516] on div "TEAM Ocheyedan Feed Mill" at bounding box center [985, 510] width 140 height 17
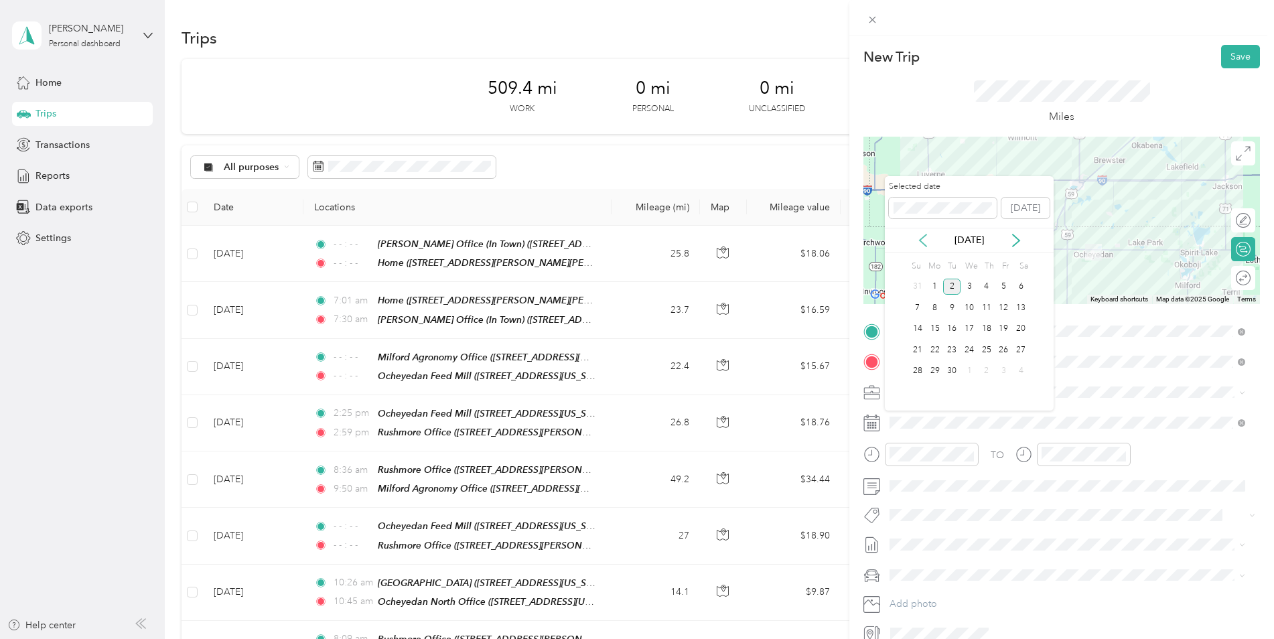
click at [924, 242] on icon at bounding box center [922, 240] width 13 height 13
click at [952, 368] on div "26" at bounding box center [951, 371] width 17 height 17
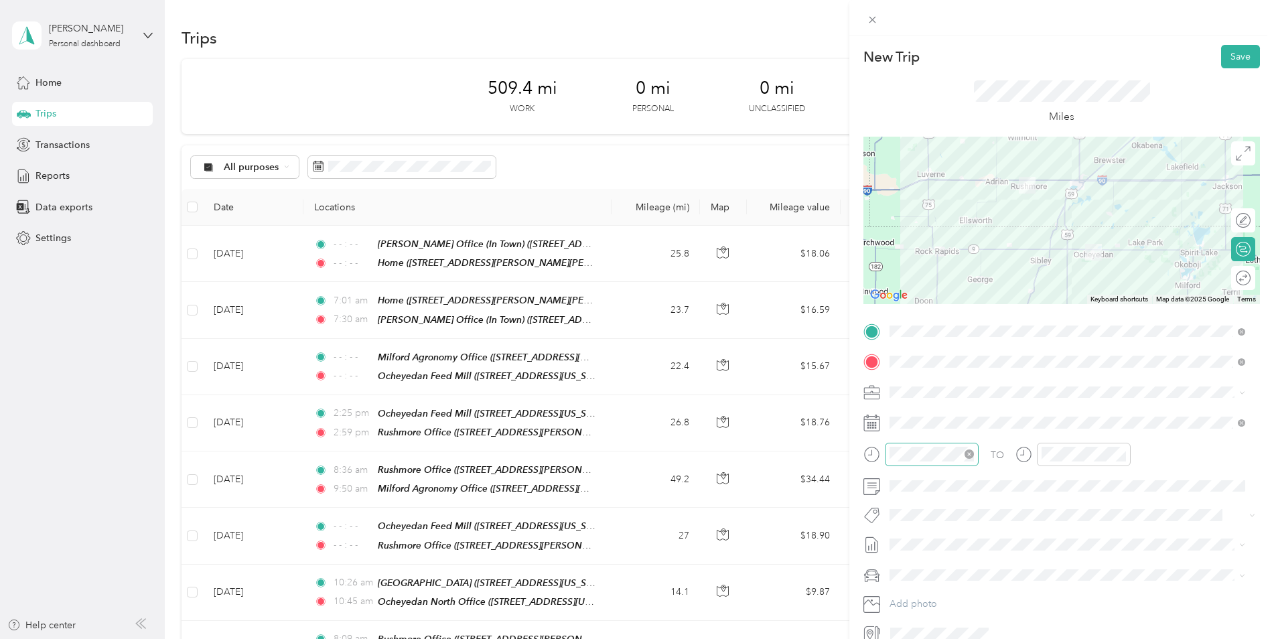
click at [969, 455] on icon "close-circle" at bounding box center [969, 453] width 9 height 9
click at [1122, 453] on icon "close-circle" at bounding box center [1121, 453] width 9 height 9
click at [1046, 216] on div at bounding box center [1061, 220] width 397 height 167
click at [1222, 58] on button "Save" at bounding box center [1240, 56] width 39 height 23
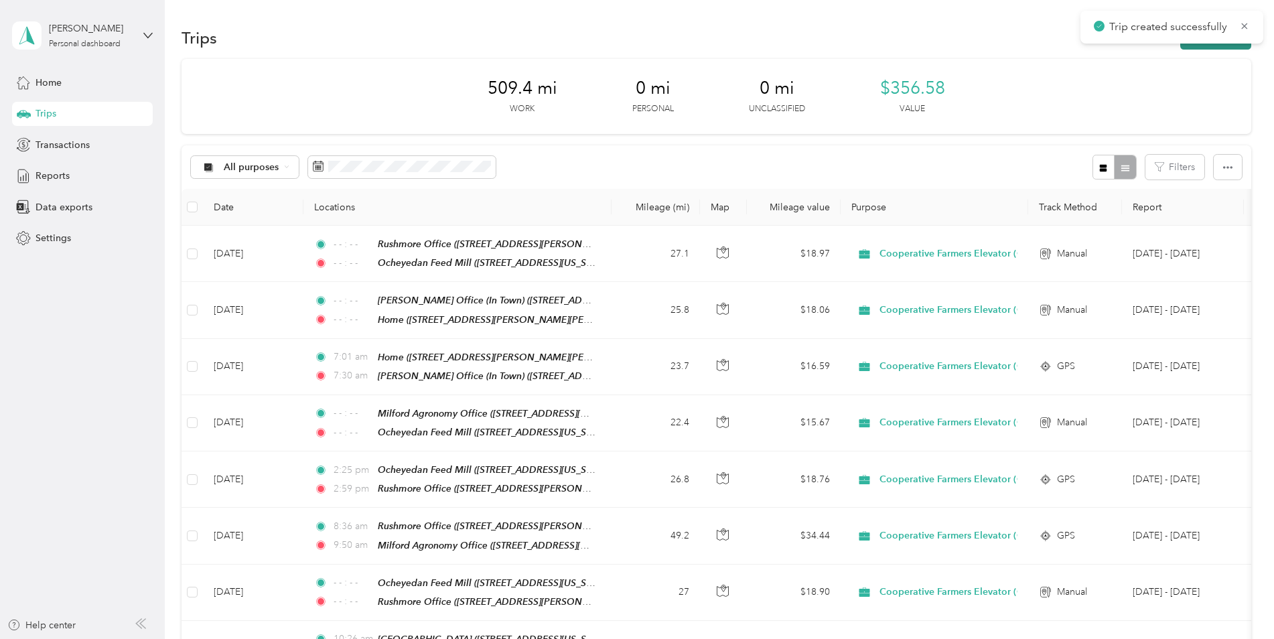
click at [1200, 45] on button "New trip" at bounding box center [1215, 37] width 71 height 23
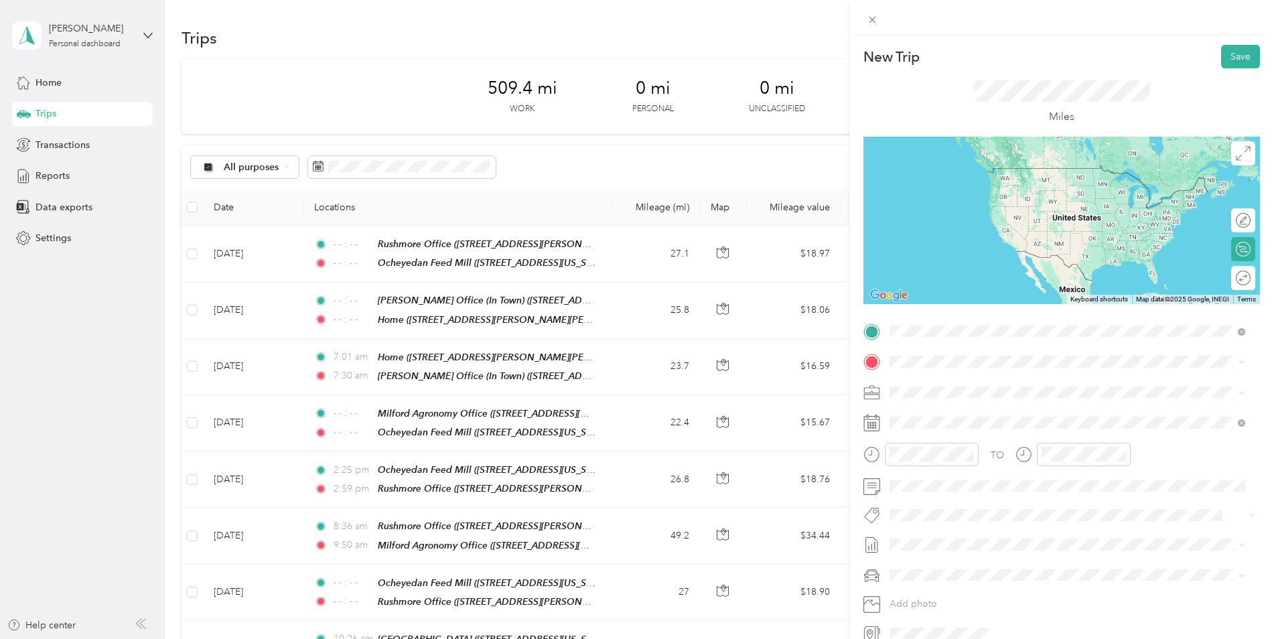
click at [990, 484] on div "TEAM Ocheyedan Feed Mill" at bounding box center [985, 480] width 140 height 17
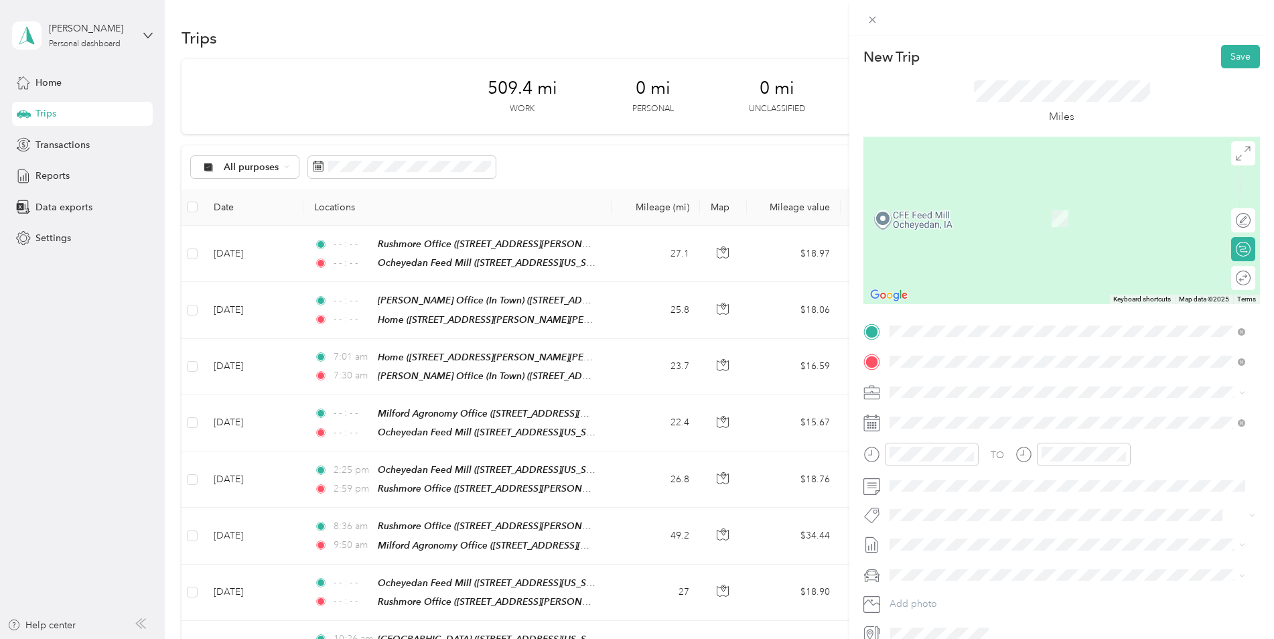
click at [991, 423] on div "TEAM Rushmore Office" at bounding box center [1019, 417] width 208 height 17
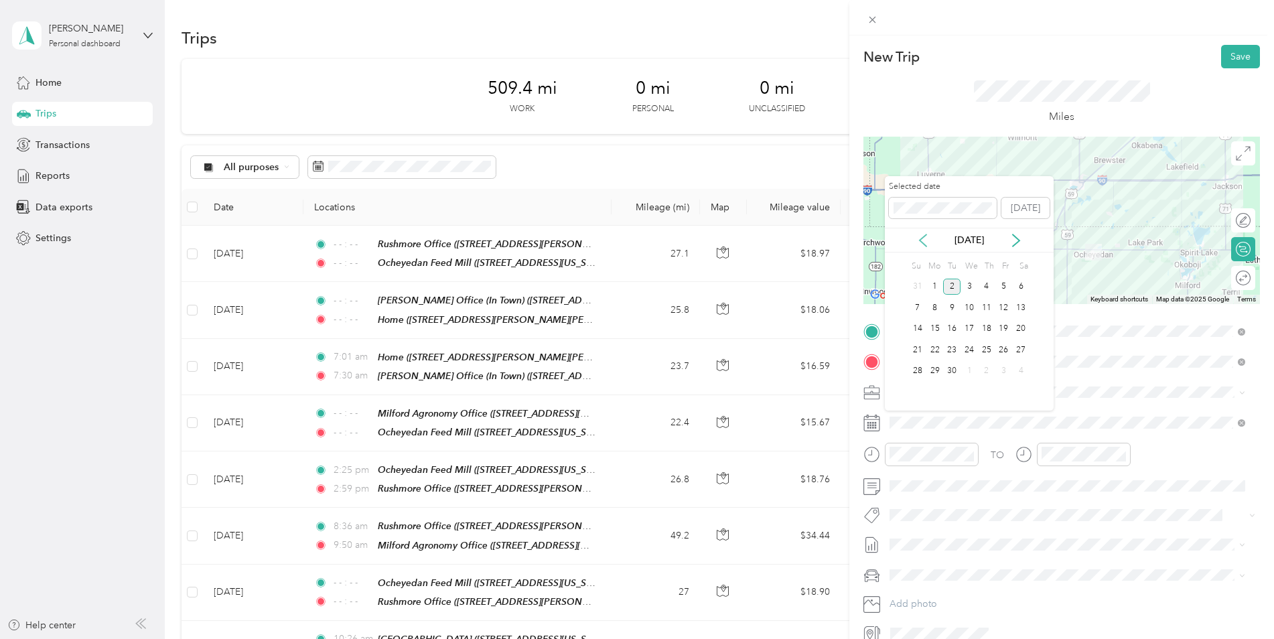
click at [922, 236] on icon at bounding box center [922, 240] width 13 height 13
click at [949, 371] on div "26" at bounding box center [951, 371] width 17 height 17
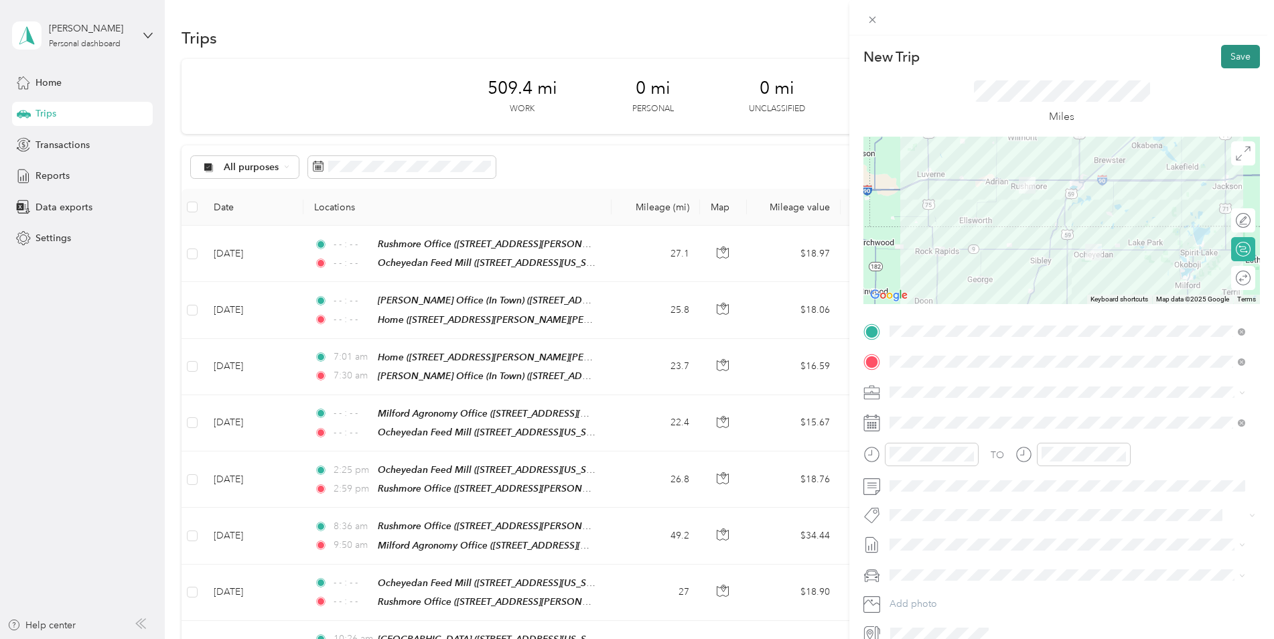
click at [1231, 58] on button "Save" at bounding box center [1240, 56] width 39 height 23
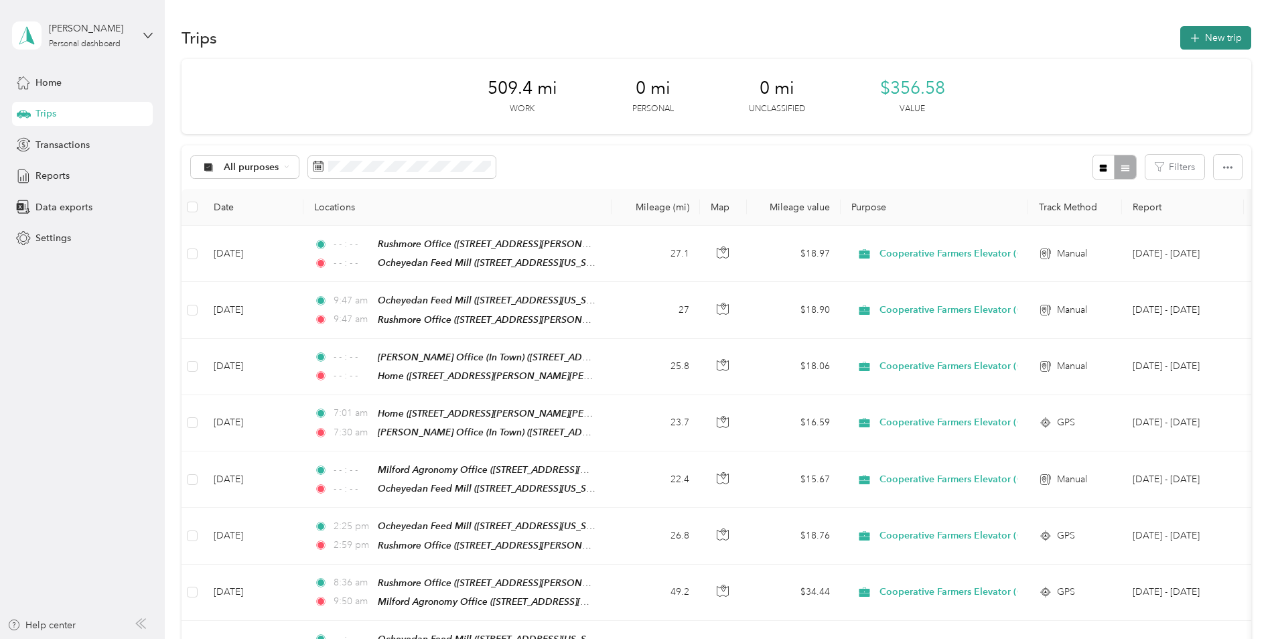
click at [1222, 37] on button "New trip" at bounding box center [1215, 37] width 71 height 23
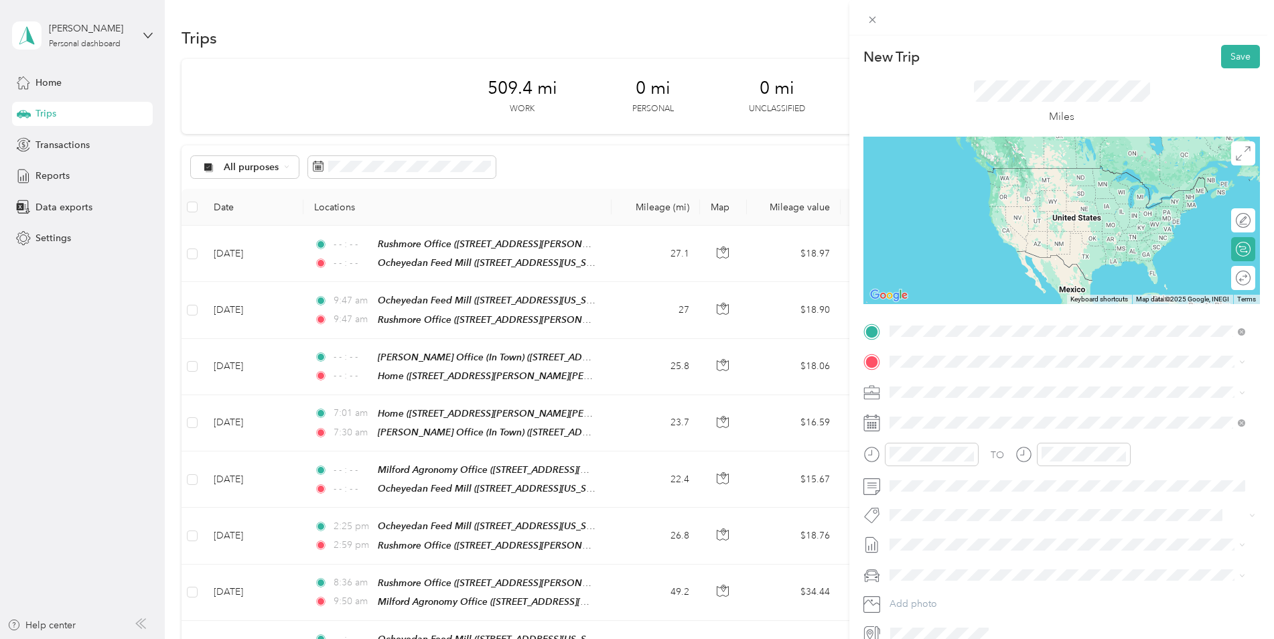
click at [954, 393] on div "TEAM Rushmore Office [STREET_ADDRESS][PERSON_NAME][US_STATE]" at bounding box center [1019, 394] width 208 height 33
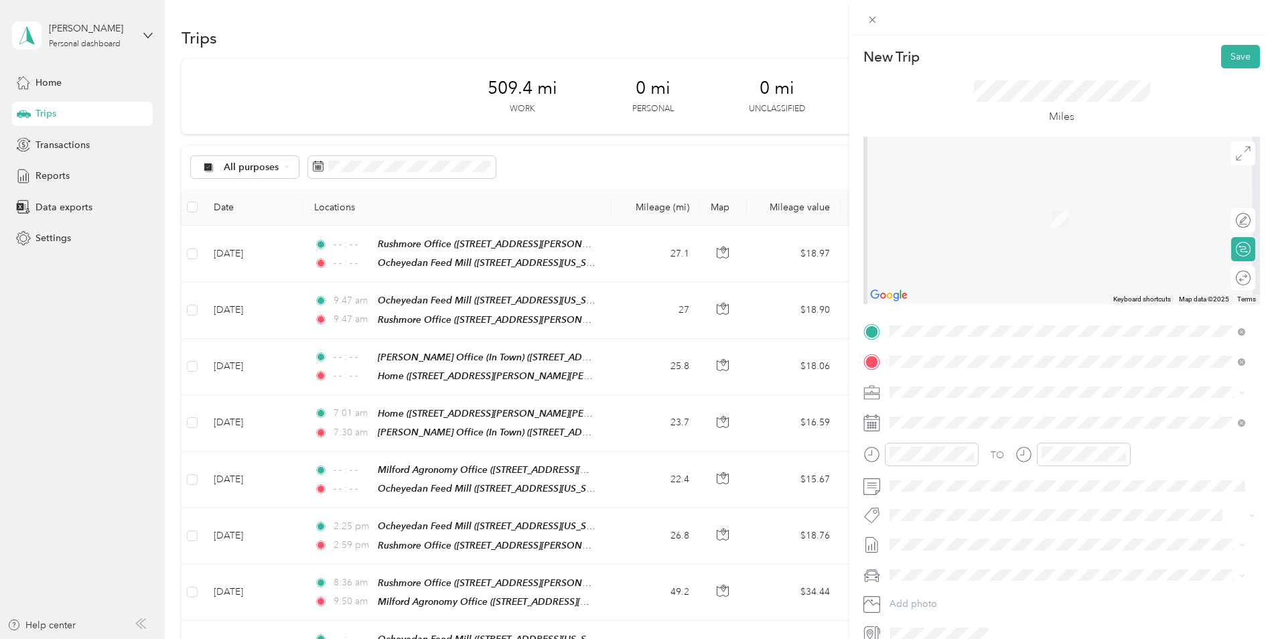
click at [971, 508] on strong "Ocheyedan Feed Mill" at bounding box center [1008, 511] width 94 height 12
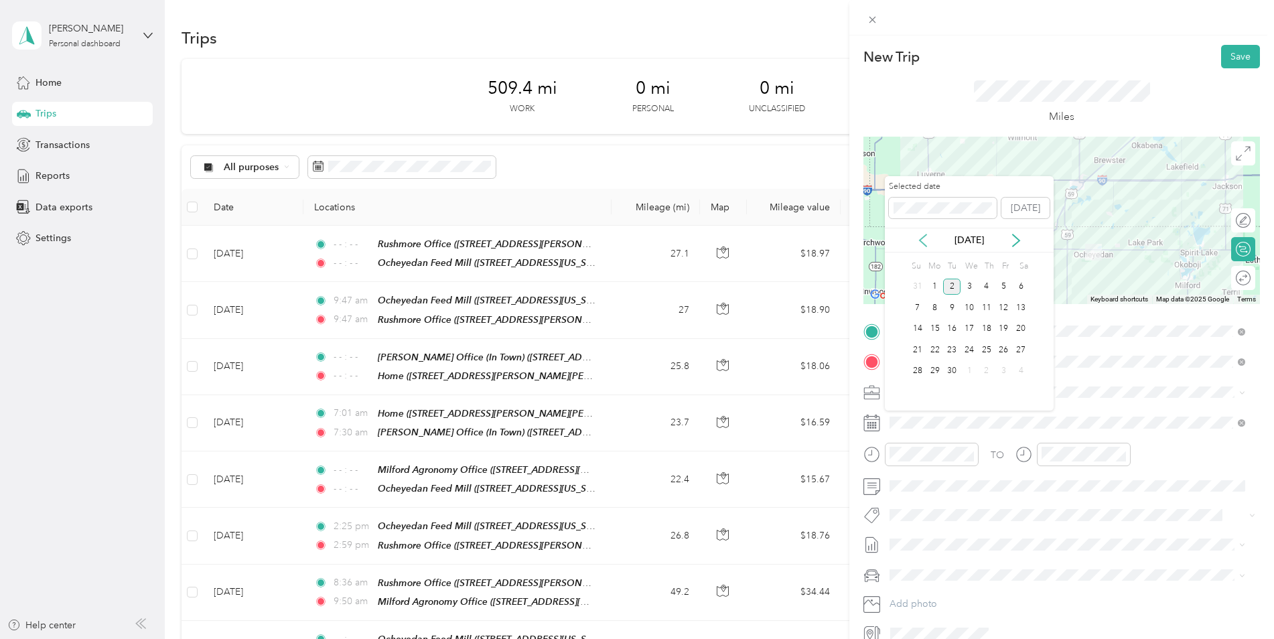
click at [920, 242] on icon at bounding box center [922, 240] width 13 height 13
drag, startPoint x: 1003, startPoint y: 369, endPoint x: 1005, endPoint y: 337, distance: 32.2
click at [1003, 369] on div "29" at bounding box center [1003, 371] width 17 height 17
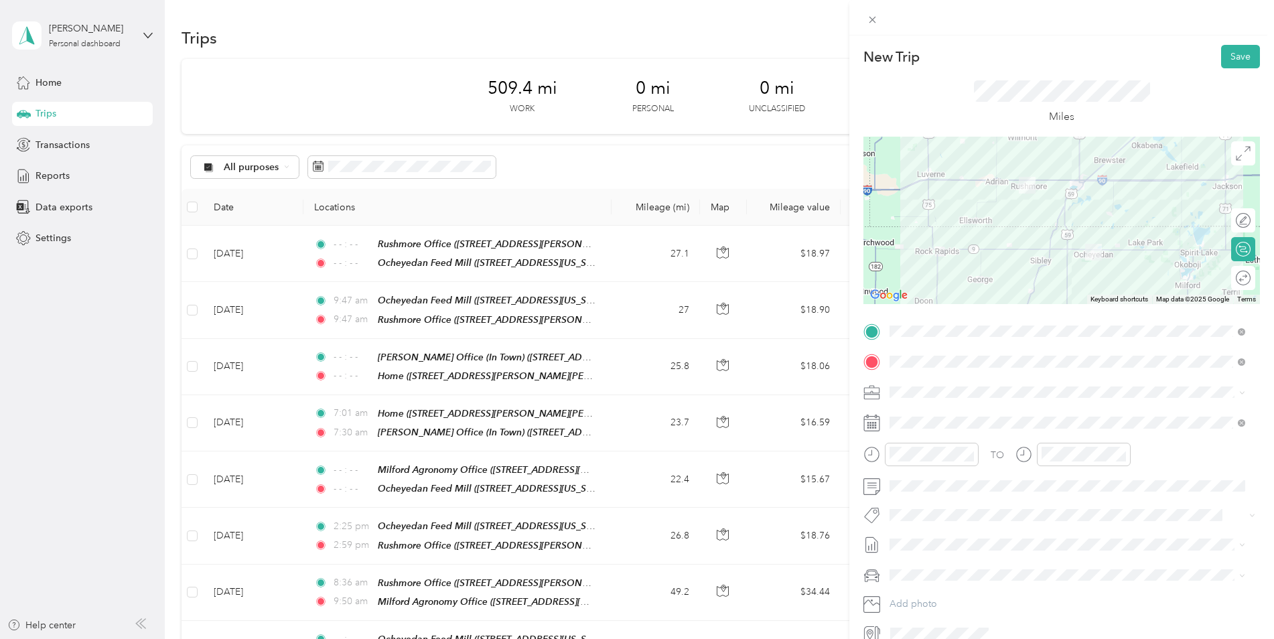
click at [1056, 218] on div at bounding box center [1061, 220] width 397 height 167
click at [971, 452] on icon "close-circle" at bounding box center [969, 453] width 9 height 9
click at [1123, 455] on icon "close-circle" at bounding box center [1121, 453] width 9 height 9
click at [1232, 49] on button "Save" at bounding box center [1240, 56] width 39 height 23
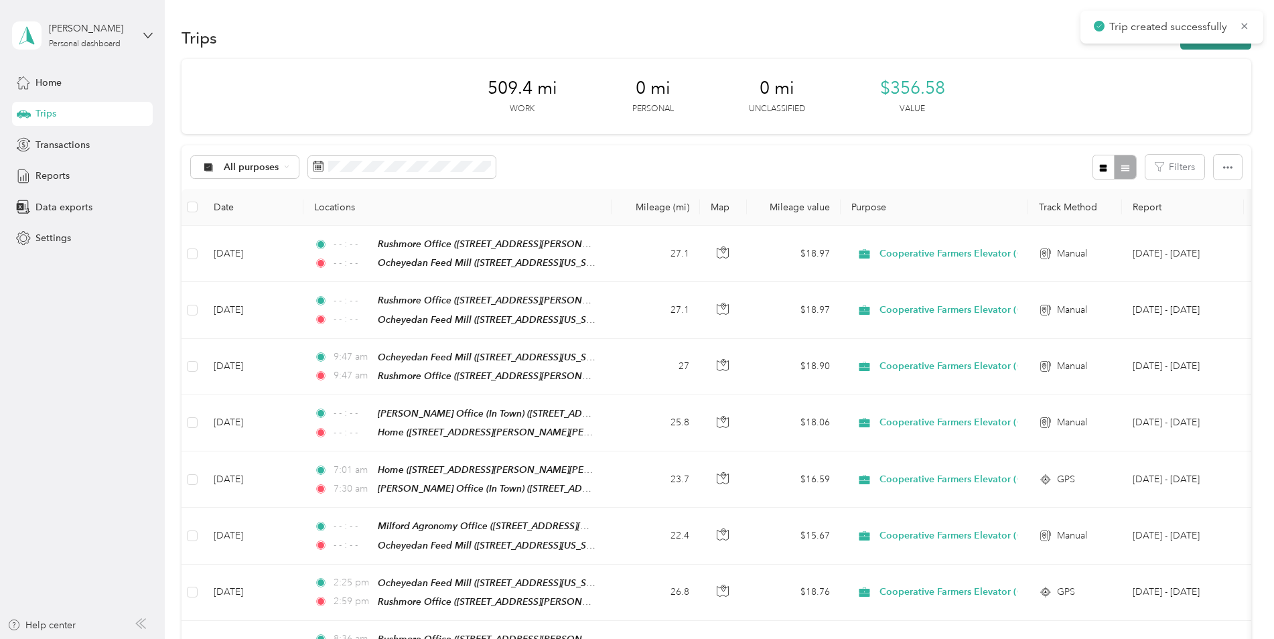
click at [1197, 46] on button "New trip" at bounding box center [1215, 37] width 71 height 23
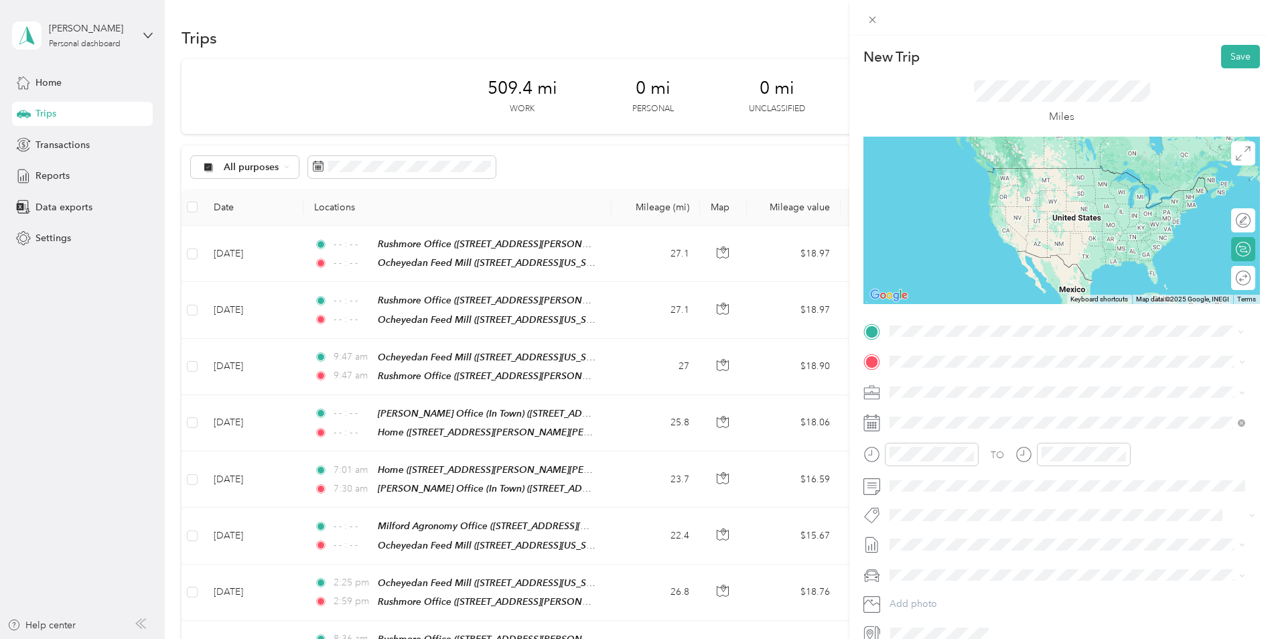
click at [981, 481] on strong "Ocheyedan Feed Mill" at bounding box center [1008, 480] width 94 height 12
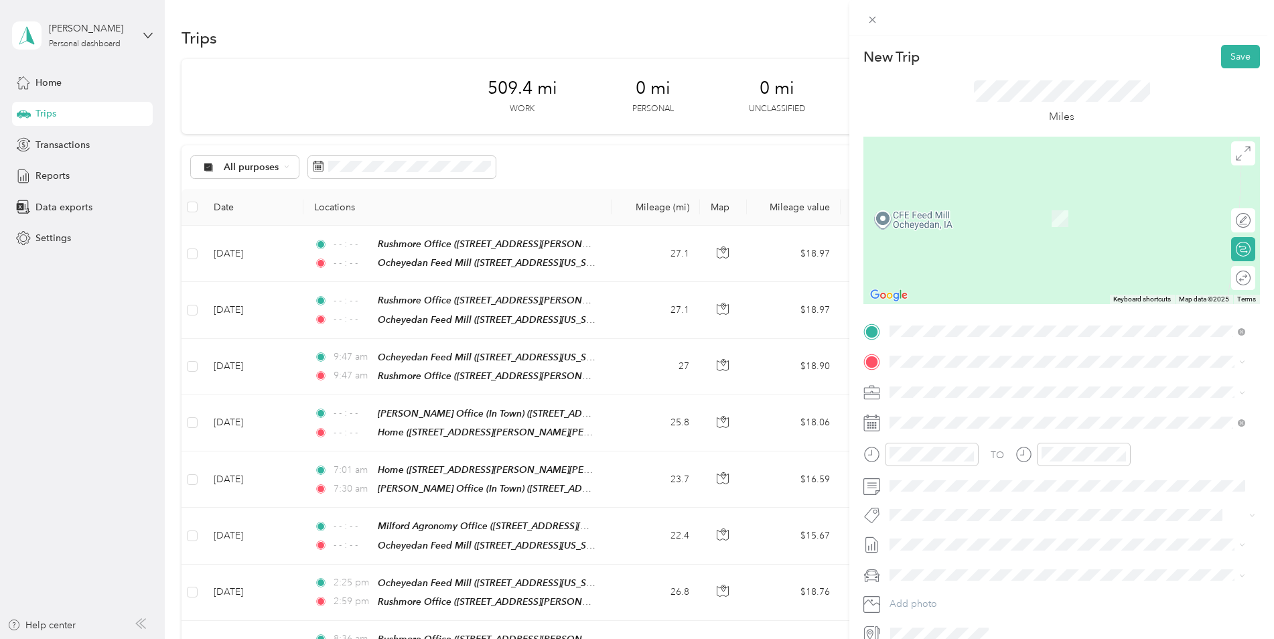
drag, startPoint x: 999, startPoint y: 447, endPoint x: 997, endPoint y: 435, distance: 12.8
click at [999, 446] on li "TEAM Rushmore Office [STREET_ADDRESS][PERSON_NAME][US_STATE]" at bounding box center [1067, 424] width 365 height 47
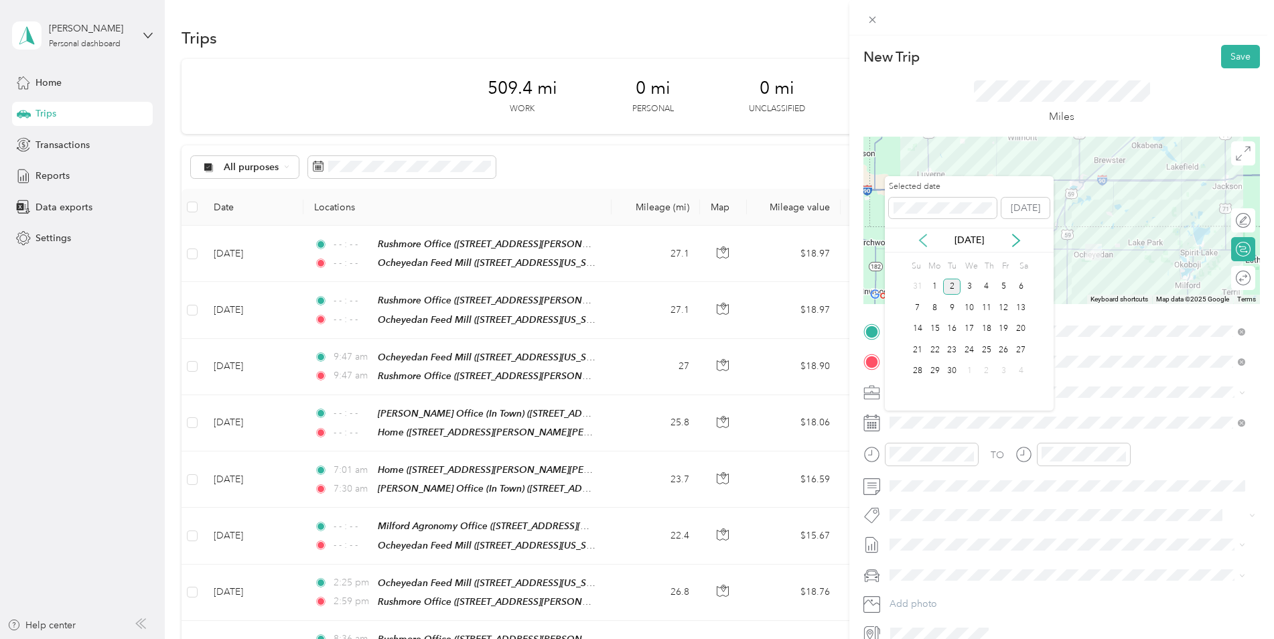
click at [920, 238] on icon at bounding box center [923, 240] width 7 height 12
click at [1001, 368] on div "29" at bounding box center [1003, 371] width 17 height 17
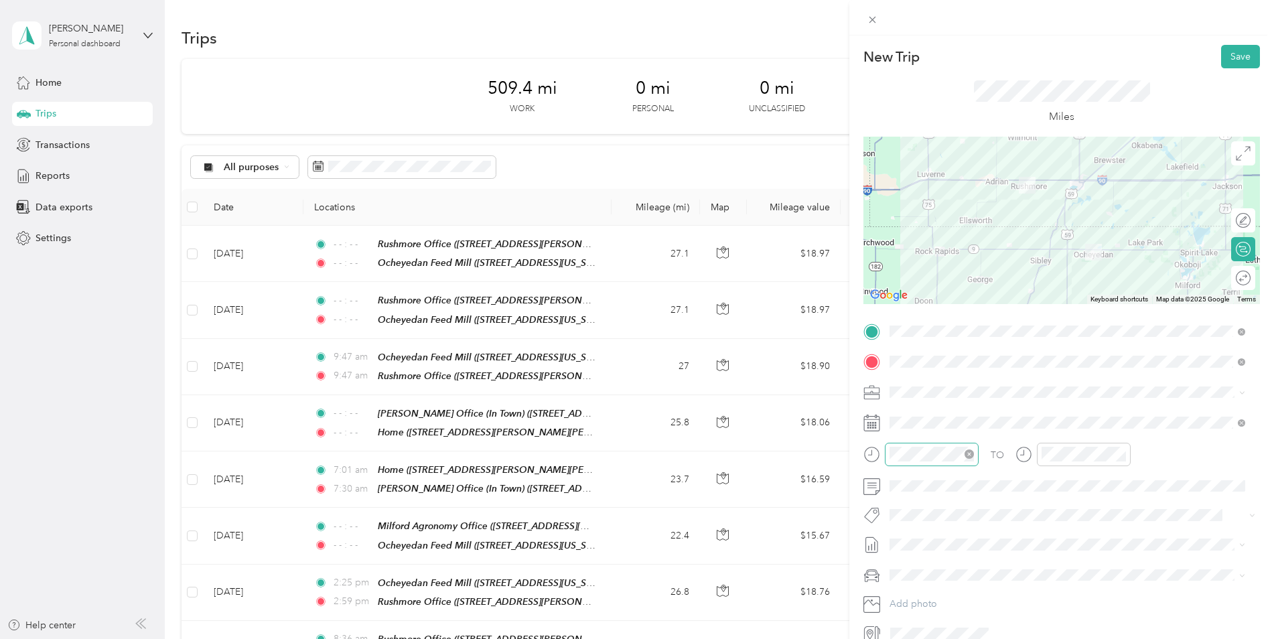
click at [966, 449] on icon "close-circle" at bounding box center [969, 453] width 9 height 9
click at [1123, 455] on icon "close-circle" at bounding box center [1121, 453] width 9 height 9
click at [1234, 56] on button "Save" at bounding box center [1240, 56] width 39 height 23
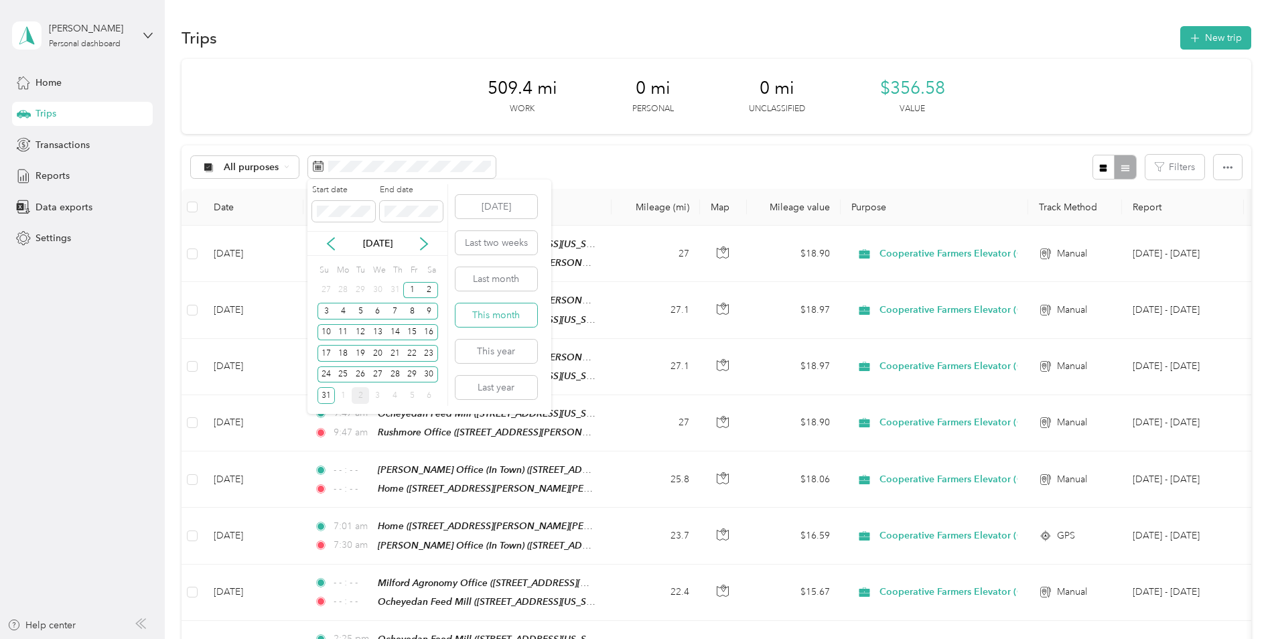
click at [508, 309] on button "This month" at bounding box center [496, 314] width 82 height 23
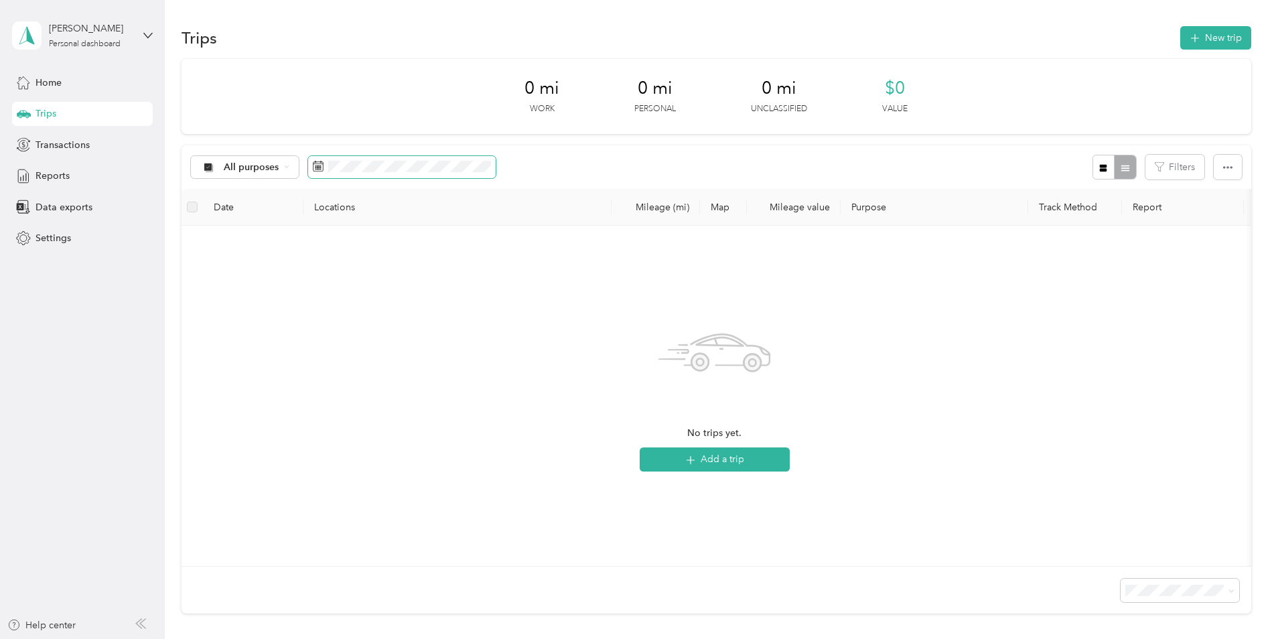
click at [482, 157] on span at bounding box center [402, 167] width 188 height 23
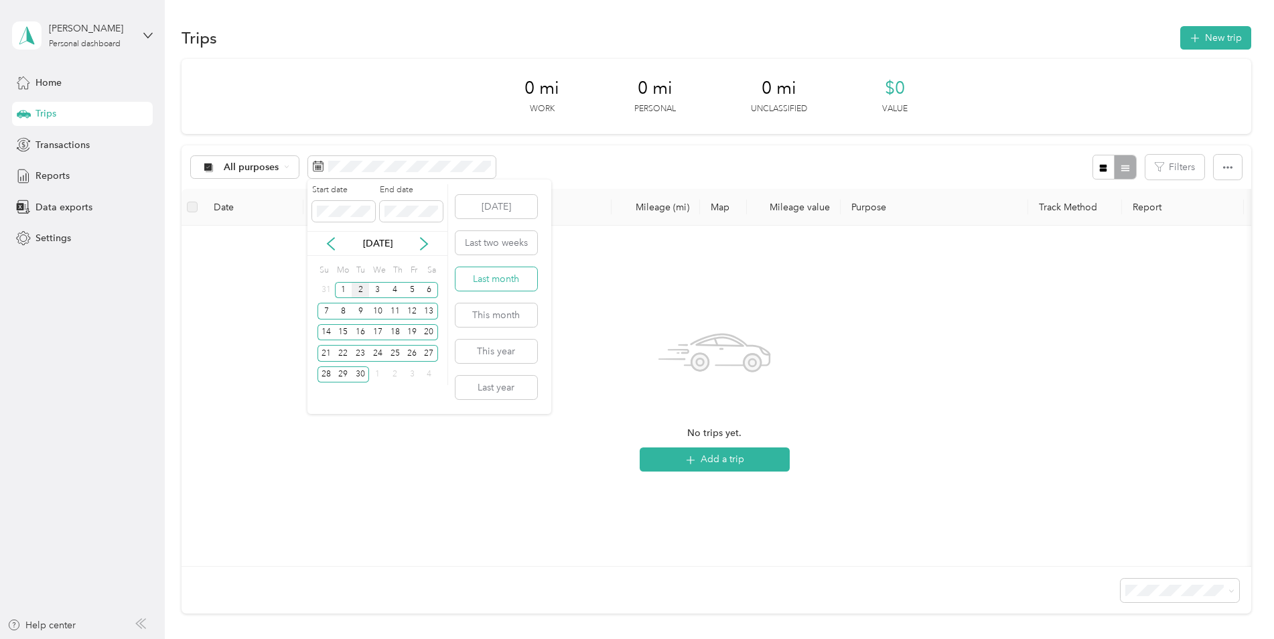
click at [498, 275] on button "Last month" at bounding box center [496, 278] width 82 height 23
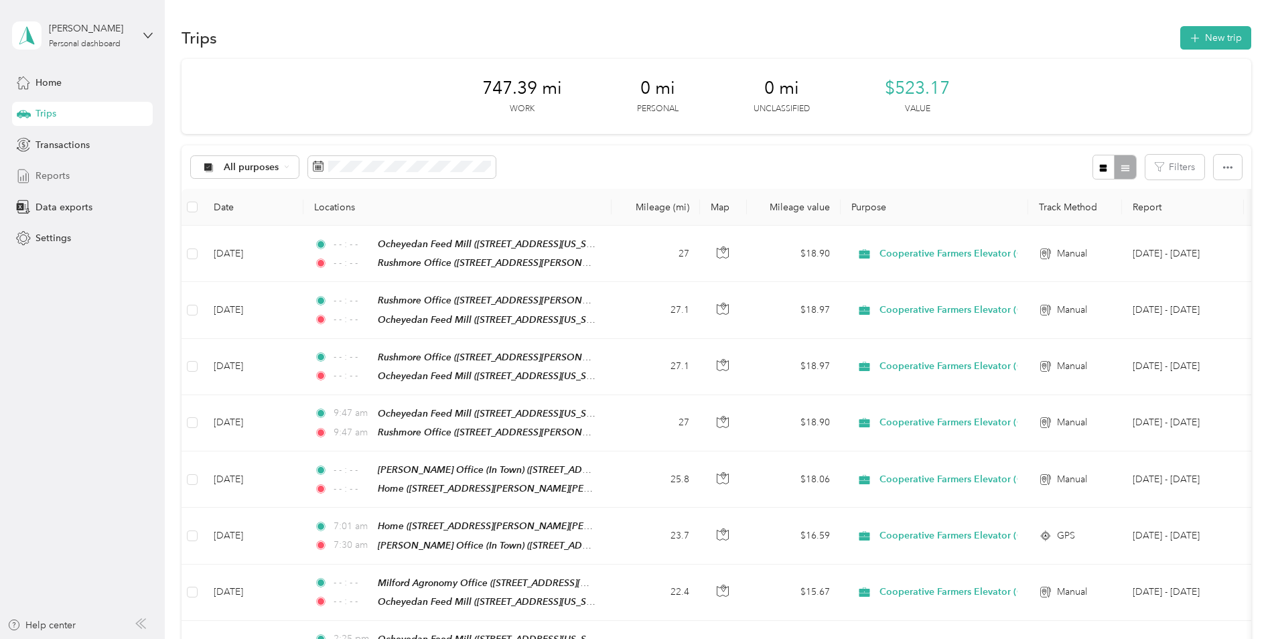
click at [54, 169] on span "Reports" at bounding box center [52, 176] width 34 height 14
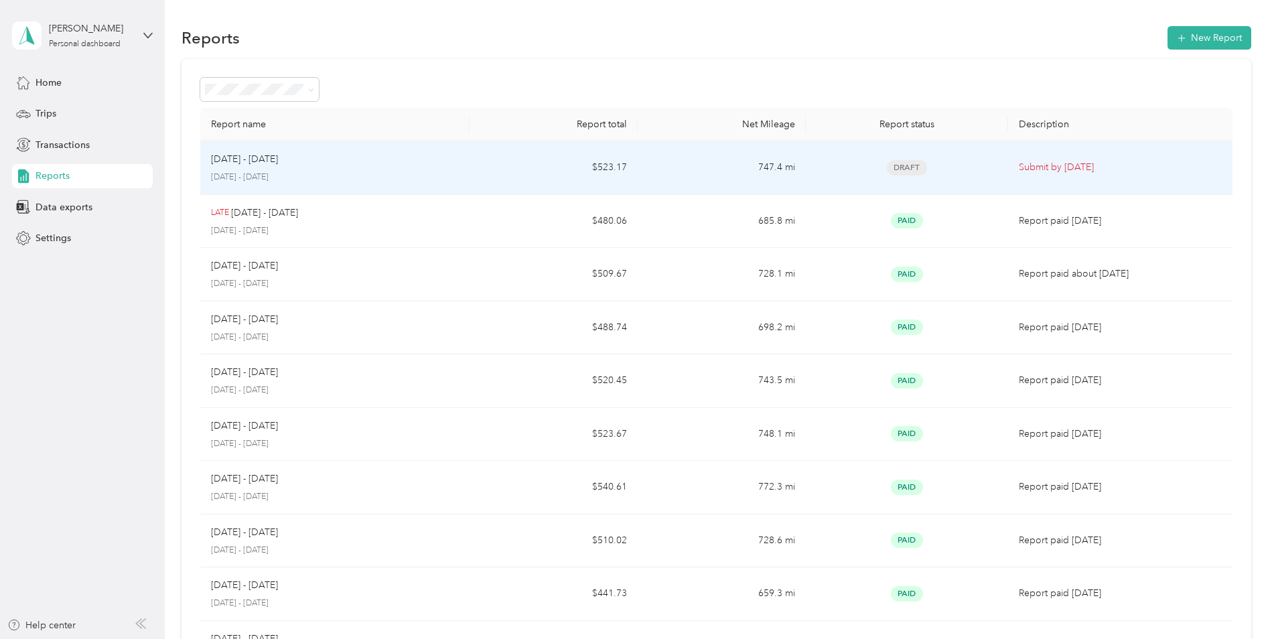
click at [357, 173] on p "[DATE] - [DATE]" at bounding box center [335, 177] width 248 height 12
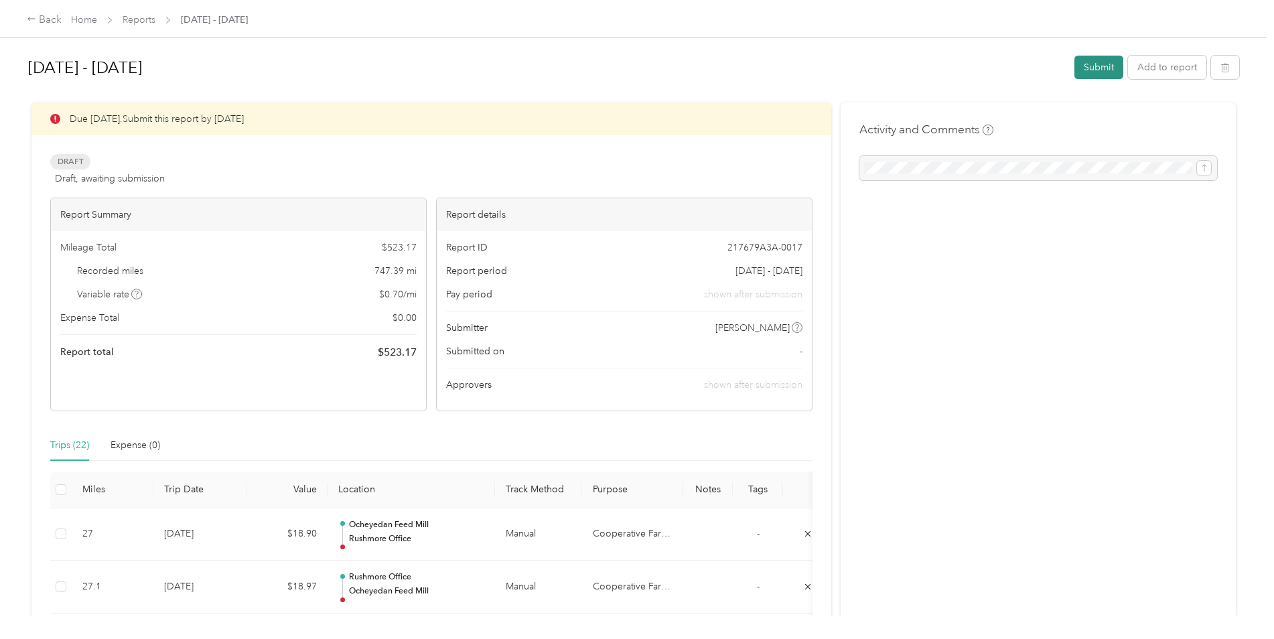
click at [1089, 66] on button "Submit" at bounding box center [1098, 67] width 49 height 23
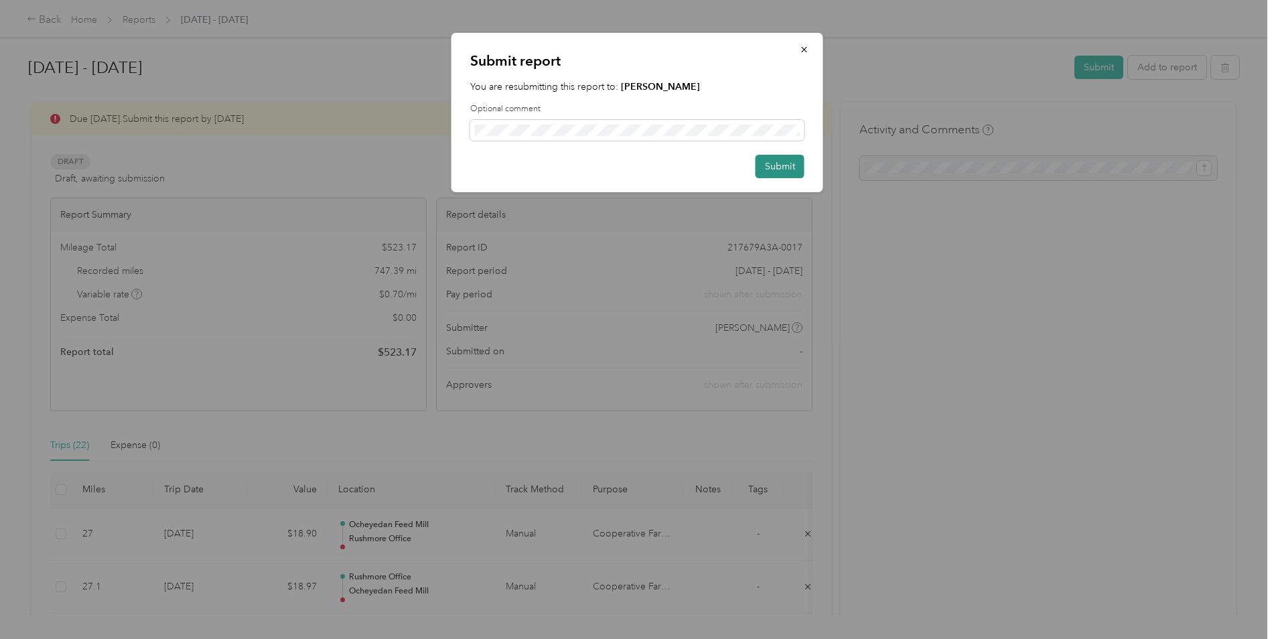
click at [766, 163] on button "Submit" at bounding box center [780, 166] width 49 height 23
